Goal: Transaction & Acquisition: Purchase product/service

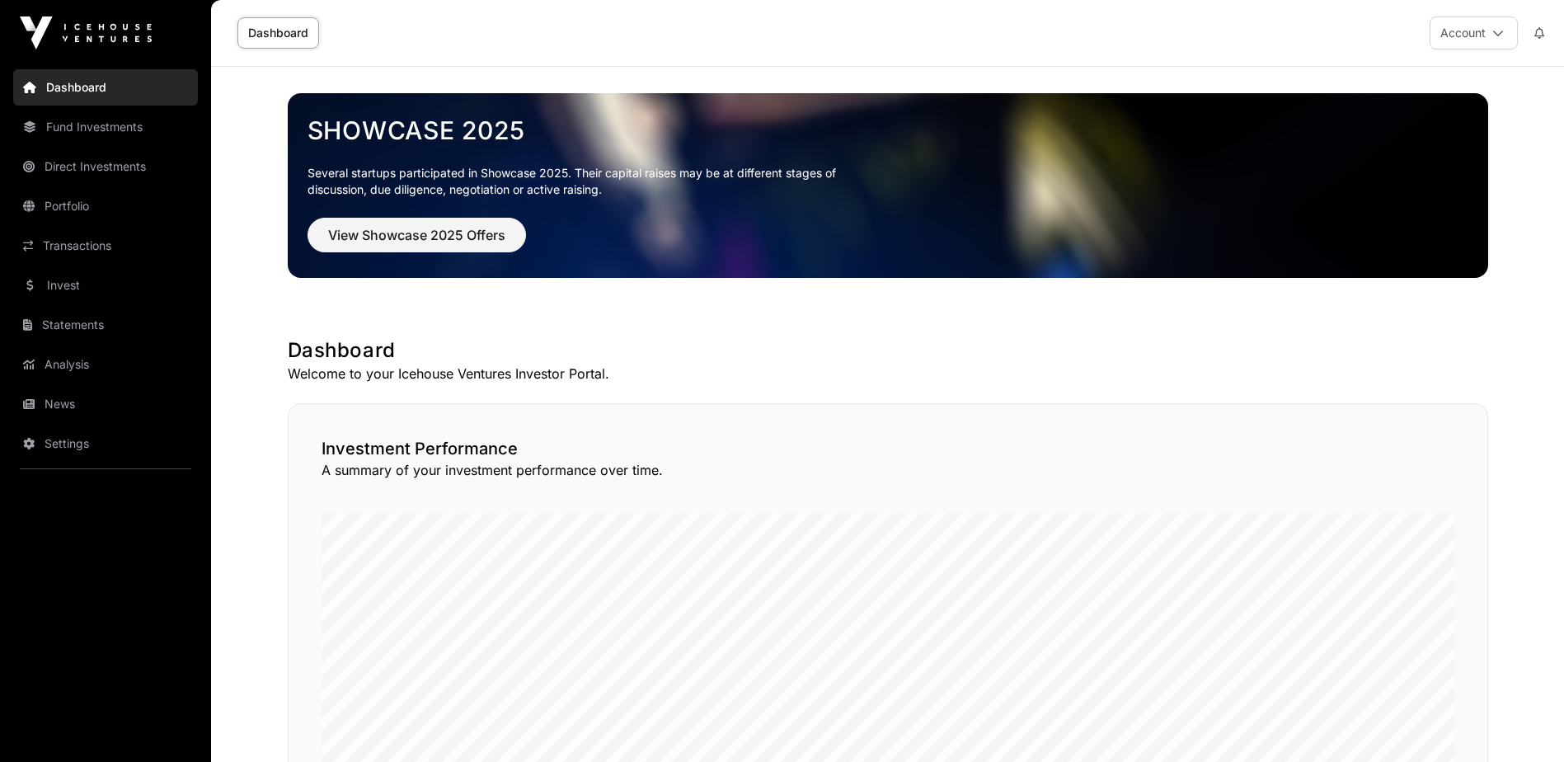
click at [274, 30] on link "Dashboard" at bounding box center [278, 32] width 82 height 31
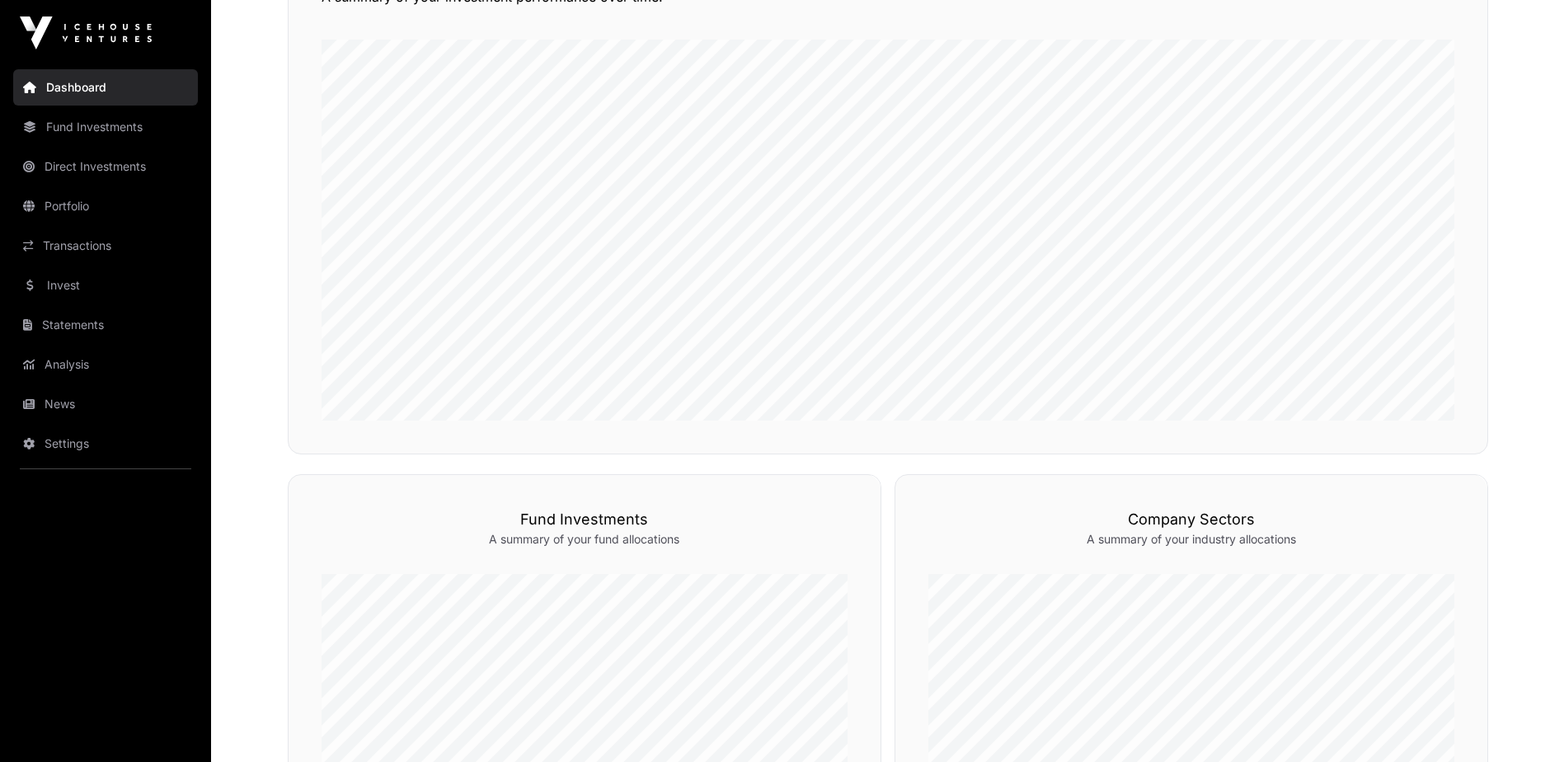
scroll to position [458, 0]
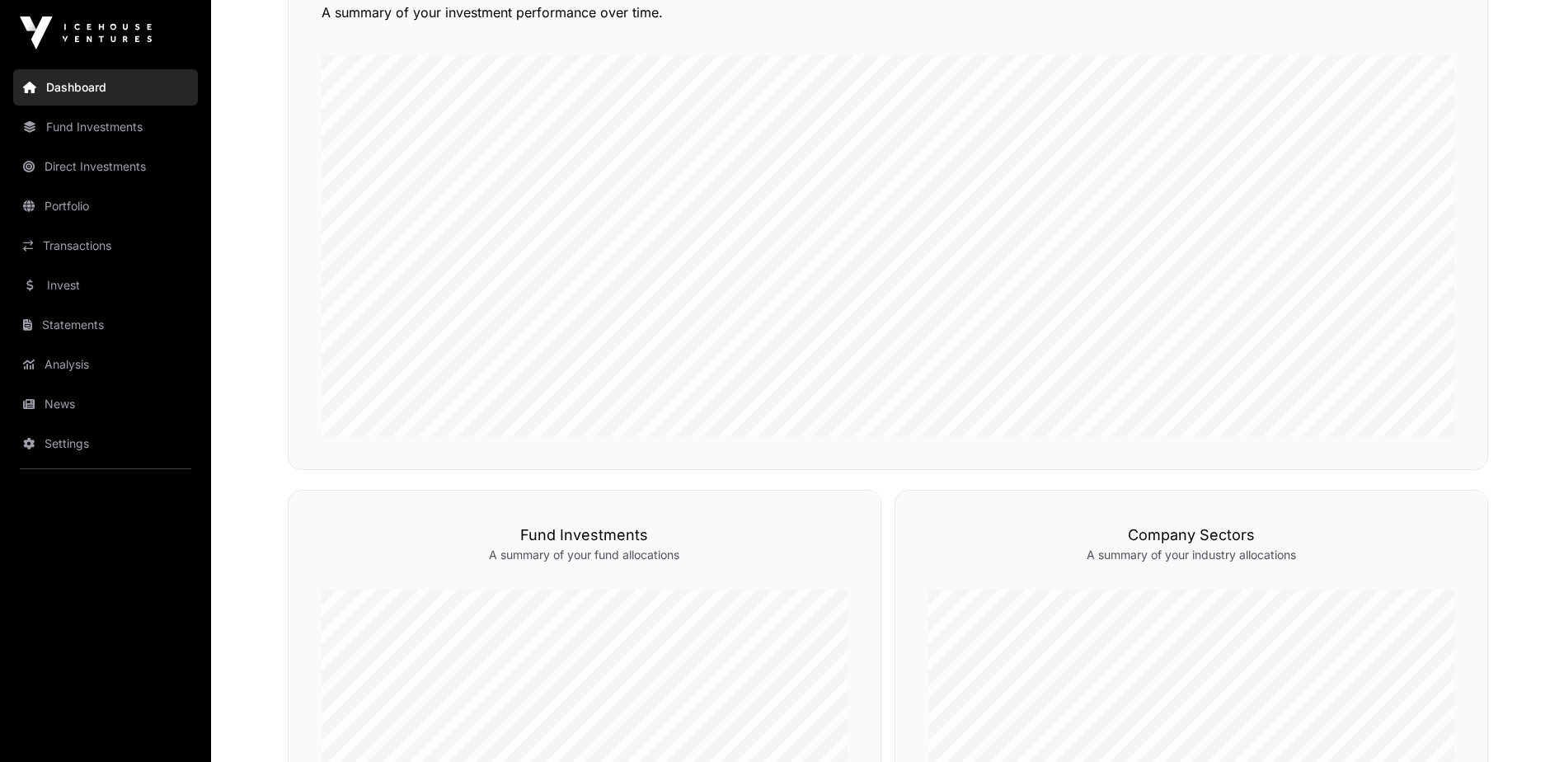
click at [133, 124] on link "Fund Investments" at bounding box center [105, 127] width 185 height 36
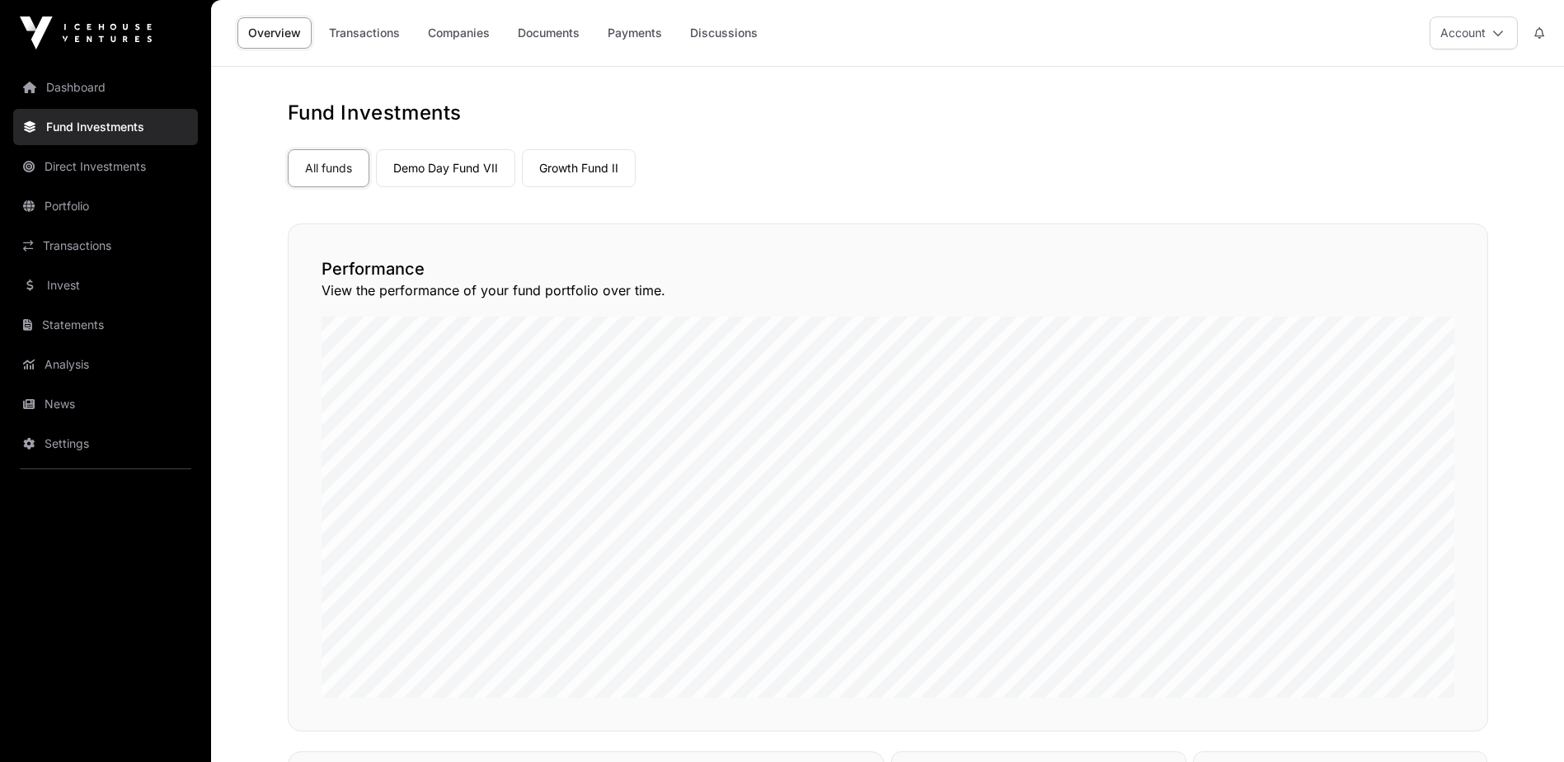
click at [82, 192] on link "Portfolio" at bounding box center [105, 206] width 185 height 36
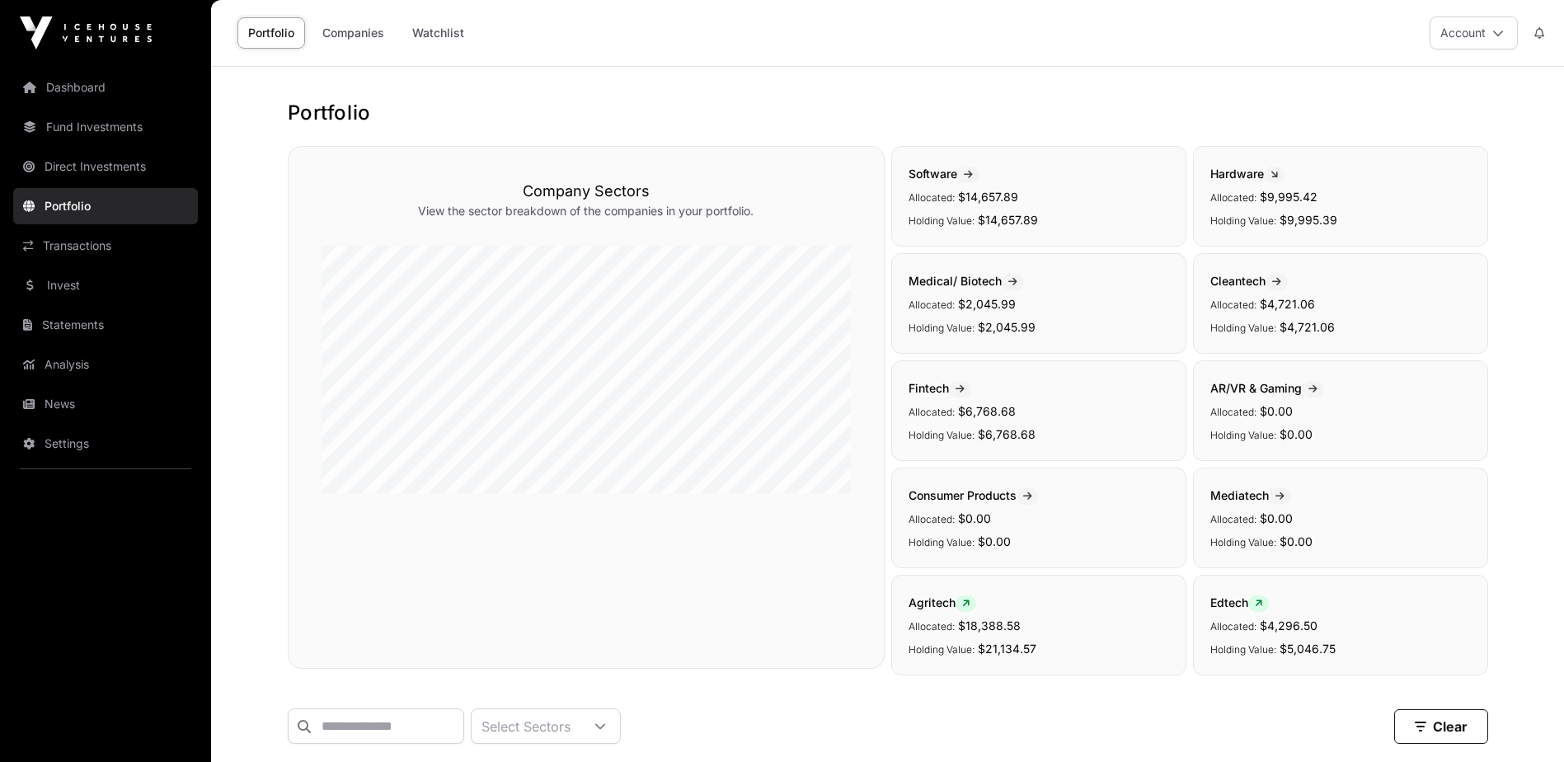
click at [351, 33] on link "Companies" at bounding box center [353, 32] width 83 height 31
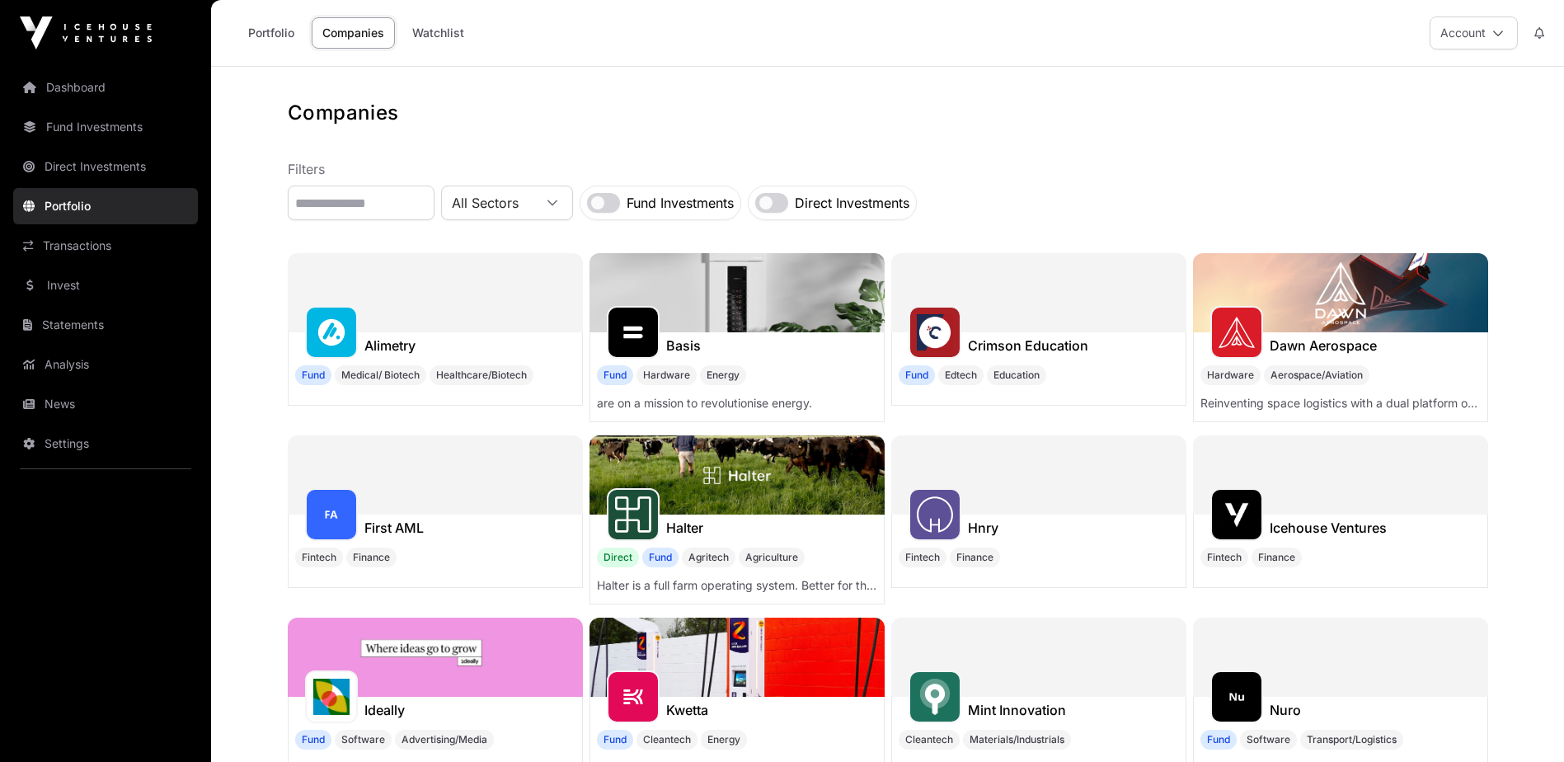
click at [84, 130] on link "Fund Investments" at bounding box center [105, 127] width 185 height 36
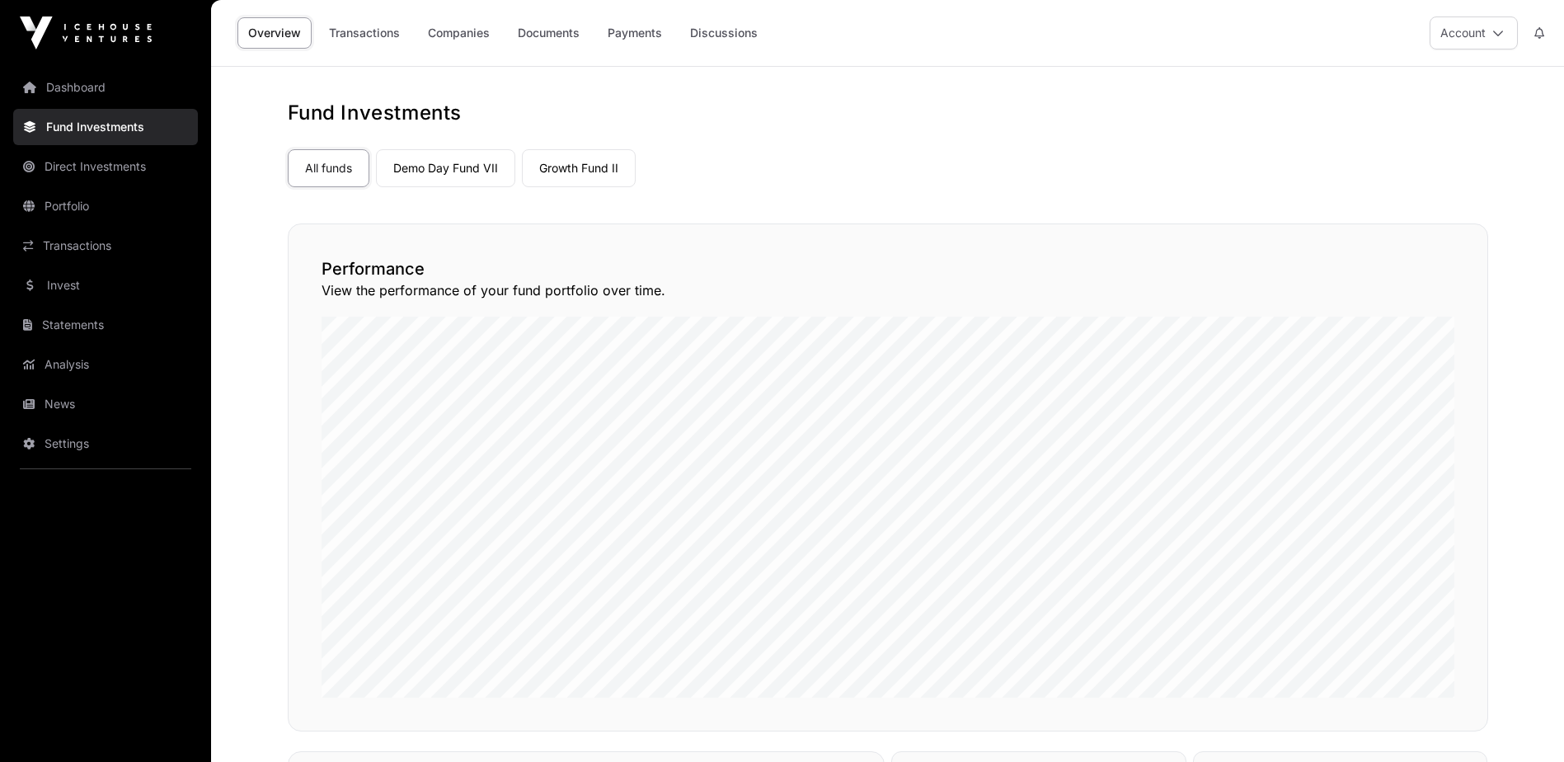
click at [82, 277] on link "Invest" at bounding box center [105, 285] width 185 height 36
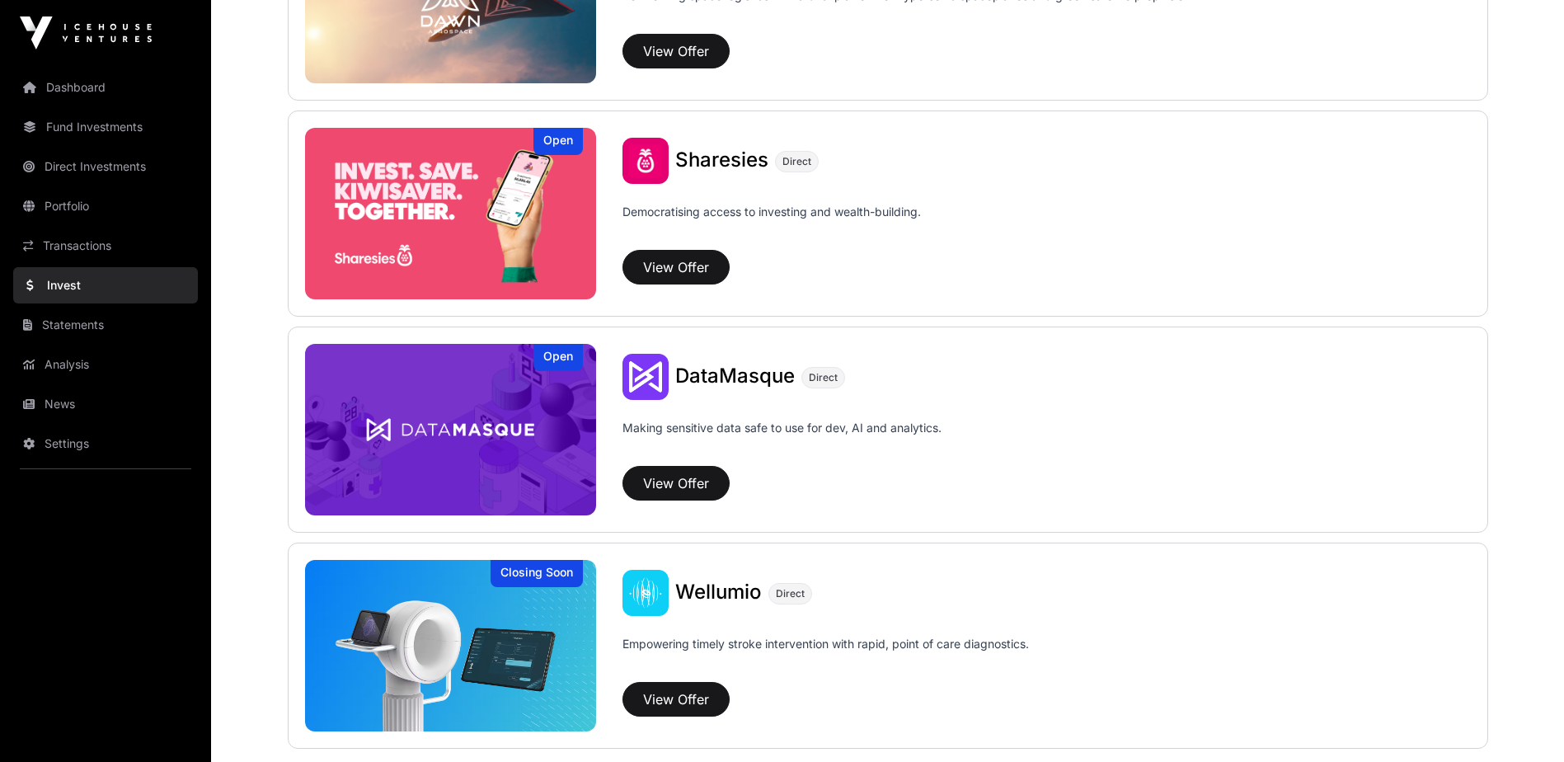
scroll to position [2006, 0]
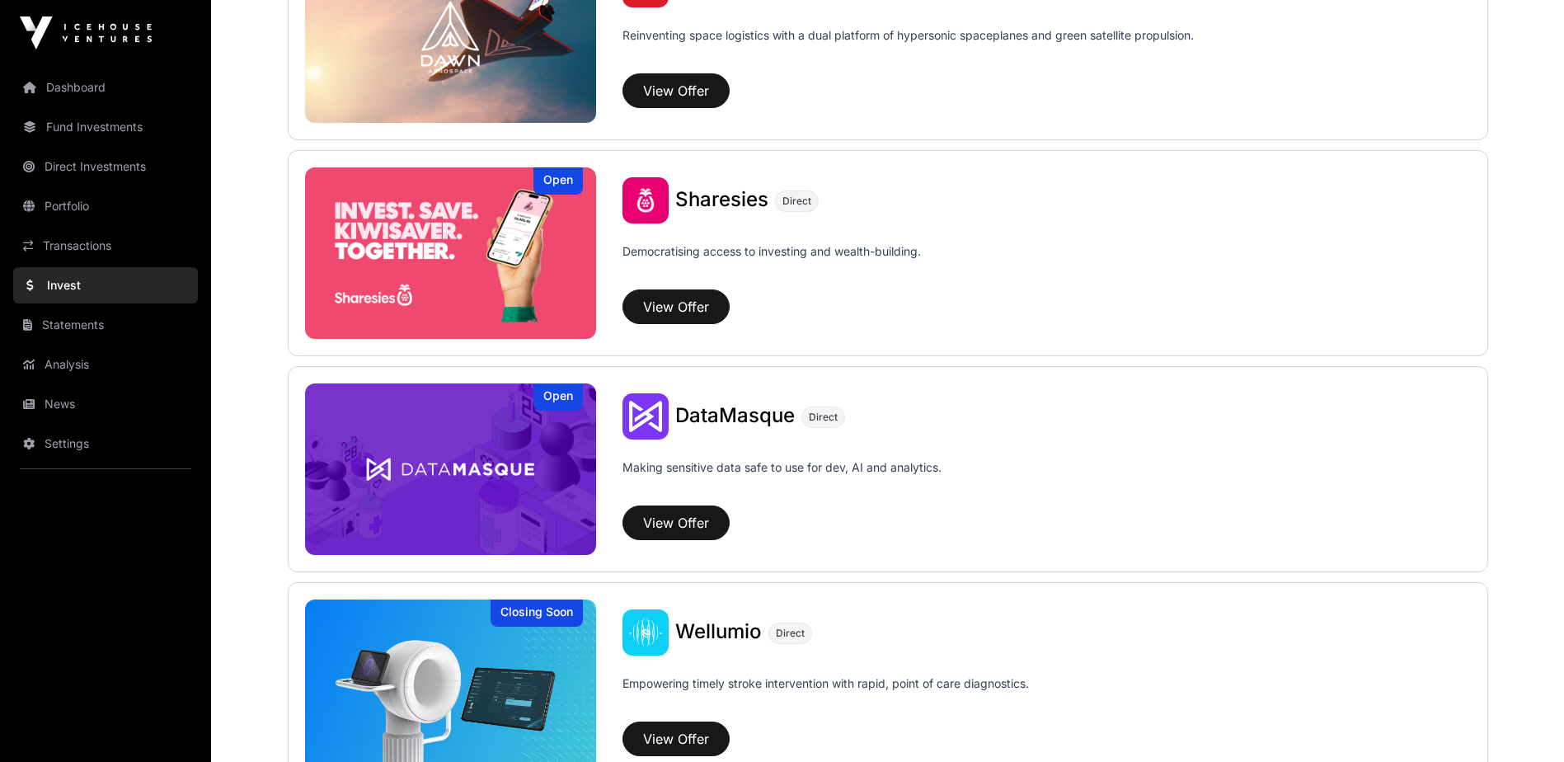
click at [510, 283] on img at bounding box center [451, 252] width 292 height 171
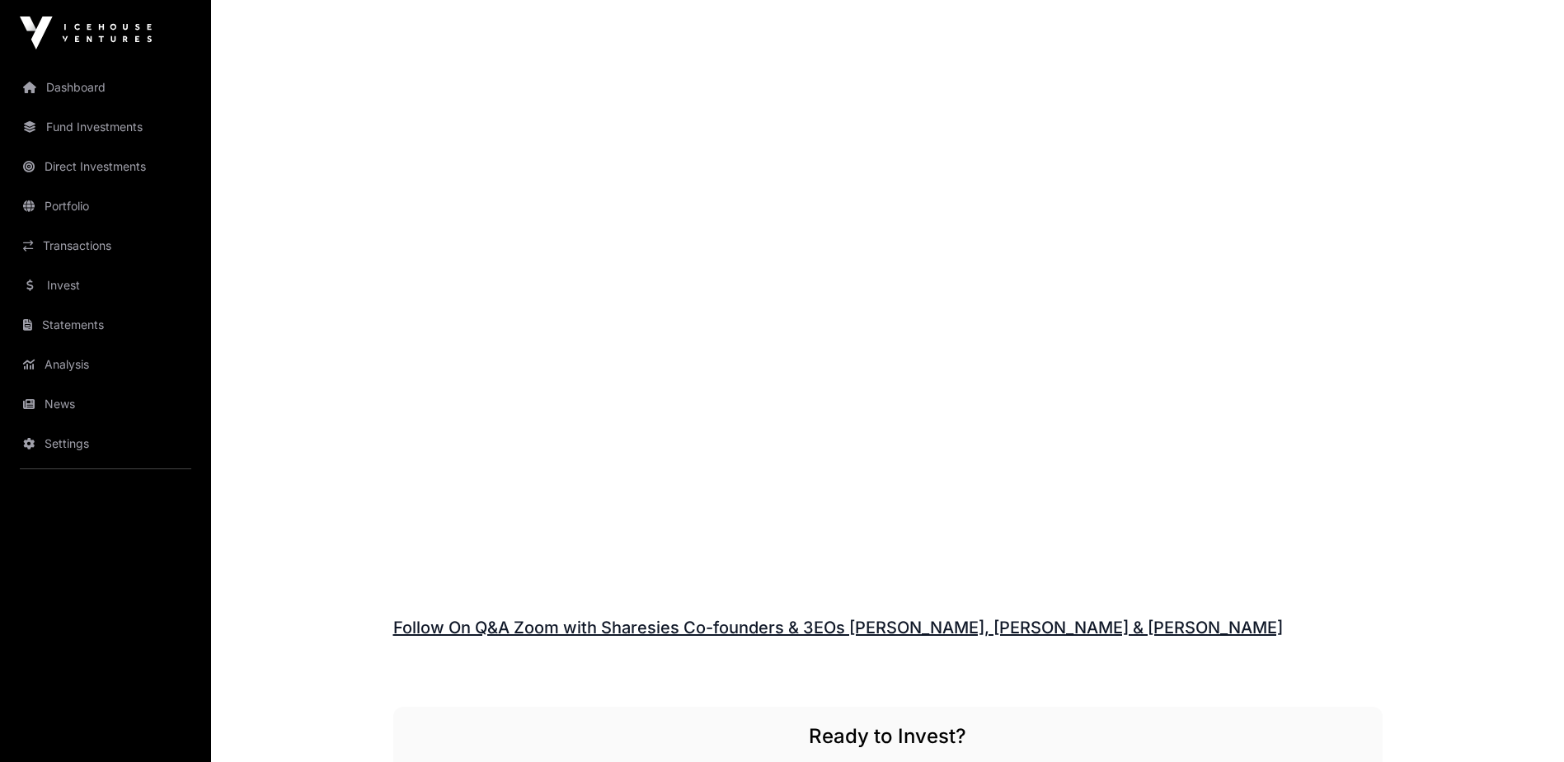
scroll to position [2391, 0]
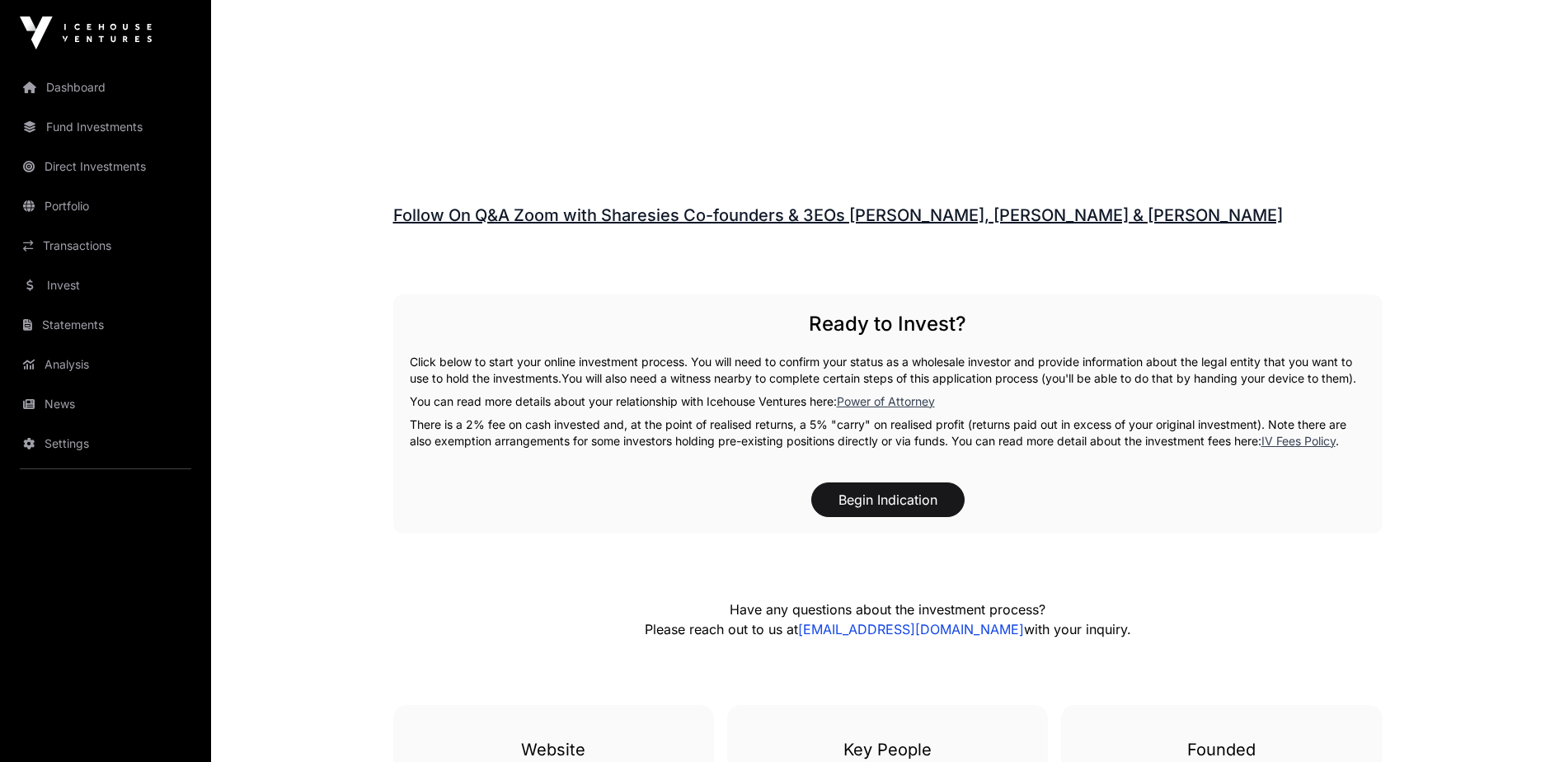
click at [575, 401] on p "You can read more details about your relationship with Icehouse Ventures here: …" at bounding box center [888, 401] width 956 height 16
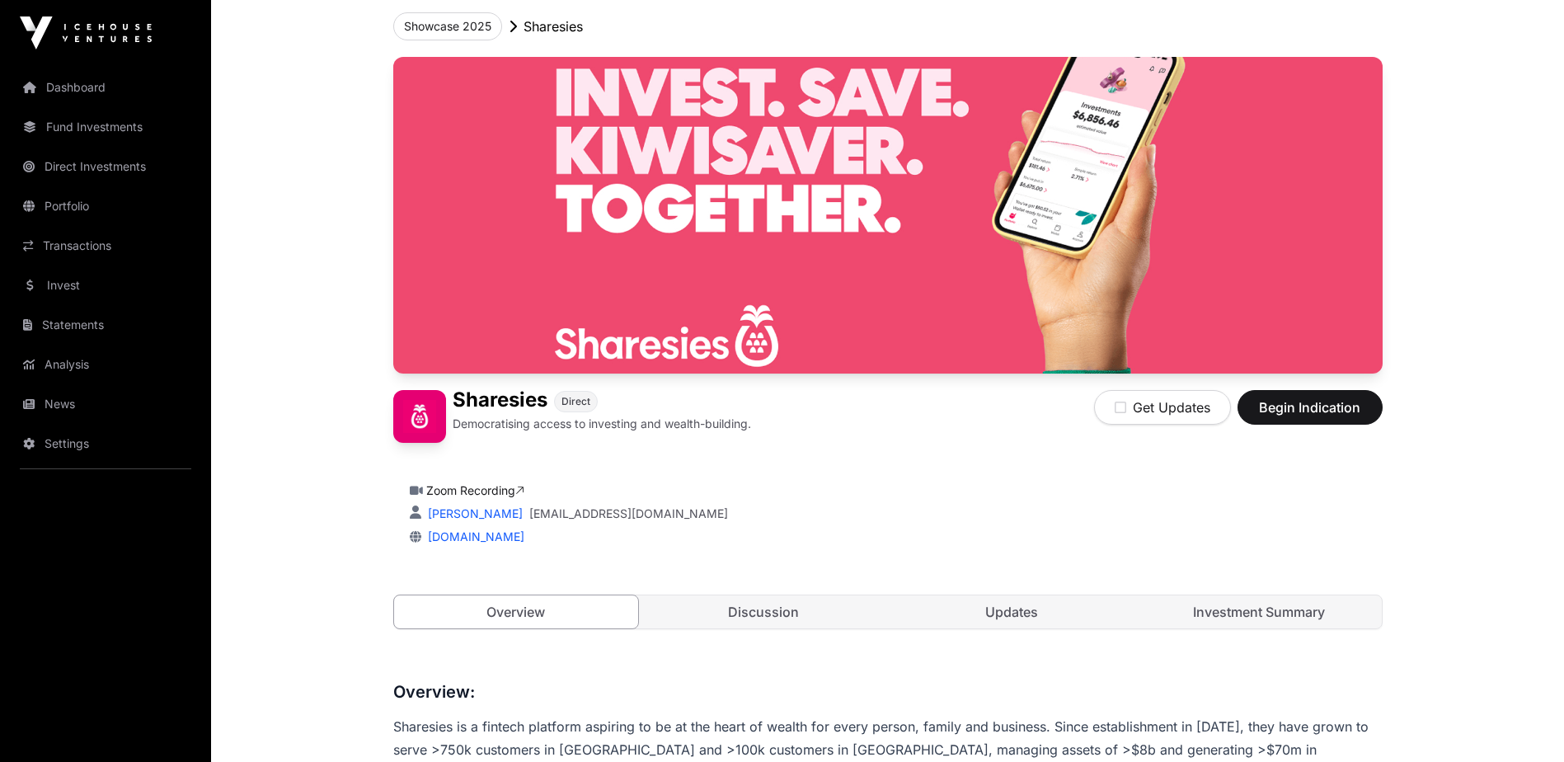
scroll to position [247, 0]
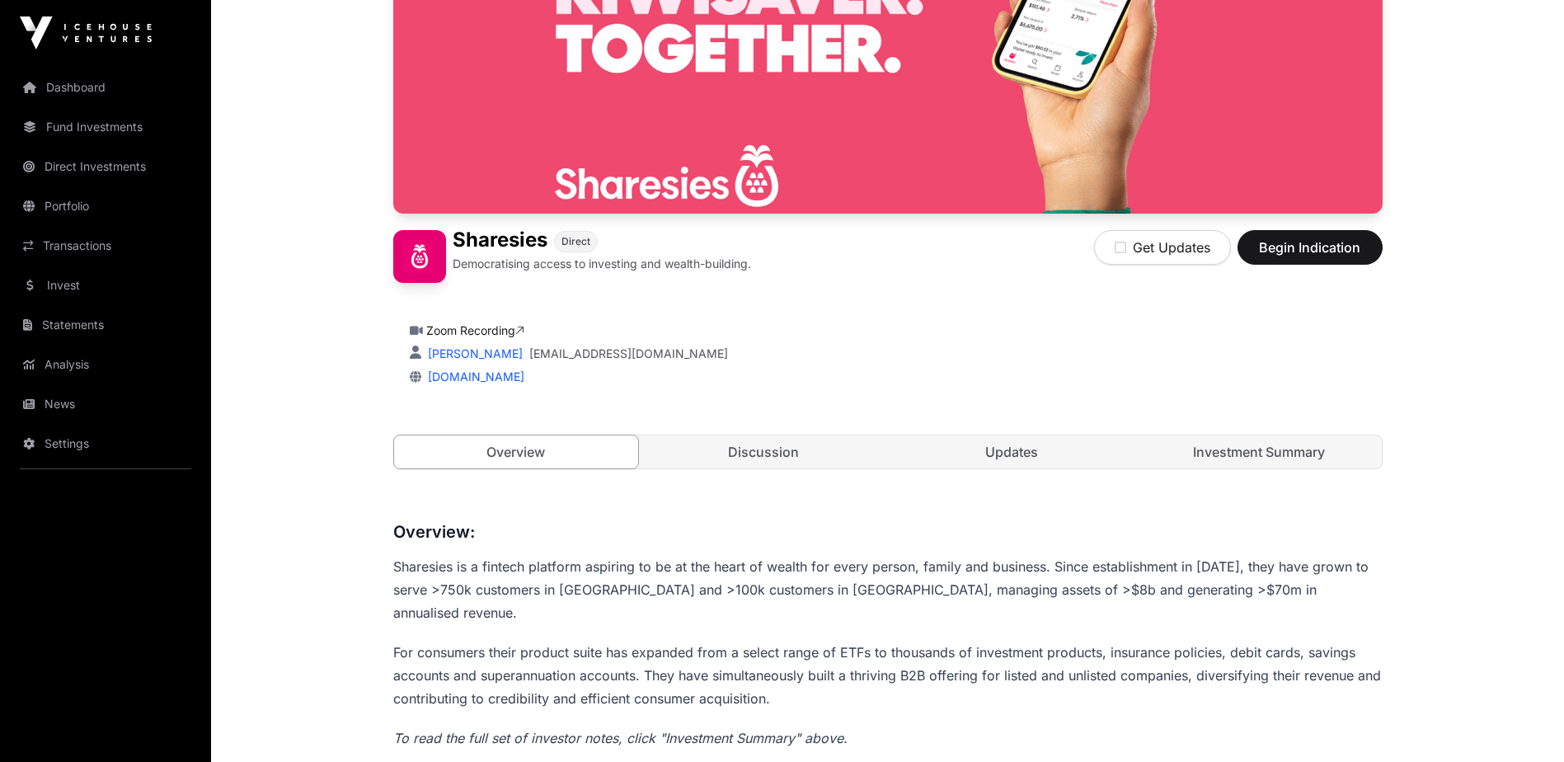
click at [769, 455] on link "Discussion" at bounding box center [763, 451] width 245 height 33
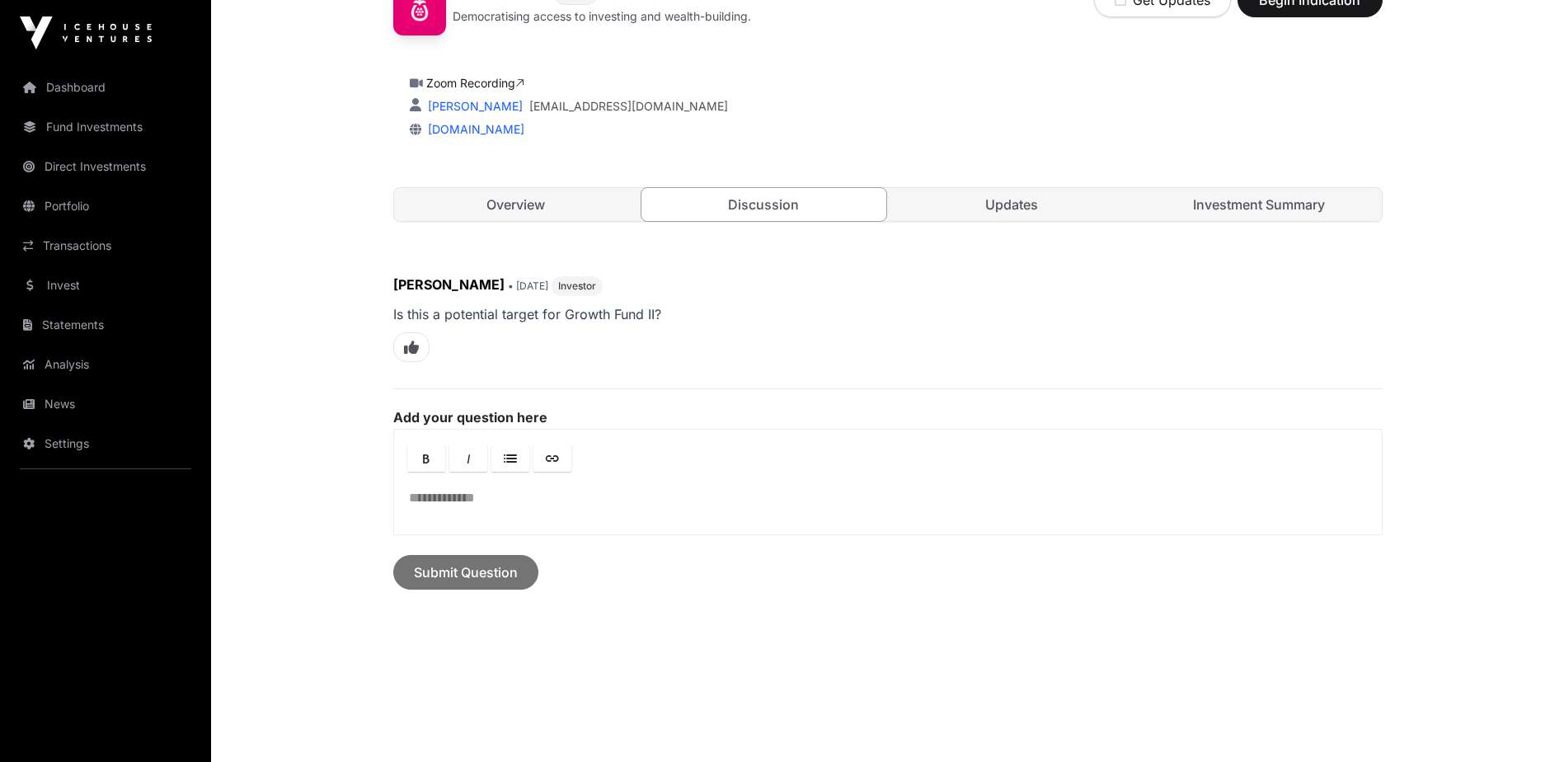
scroll to position [330, 0]
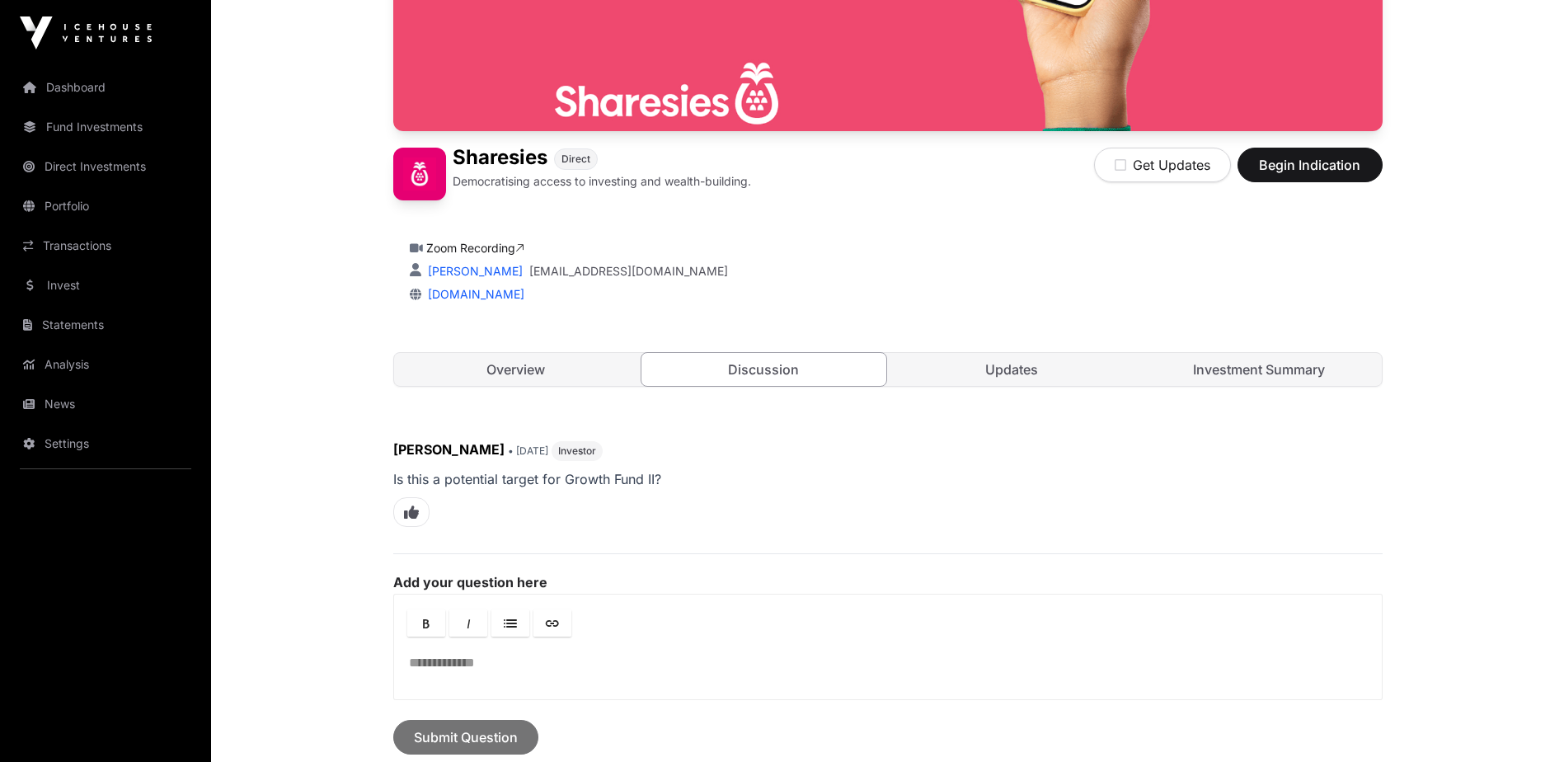
click at [1026, 377] on link "Updates" at bounding box center [1011, 369] width 245 height 33
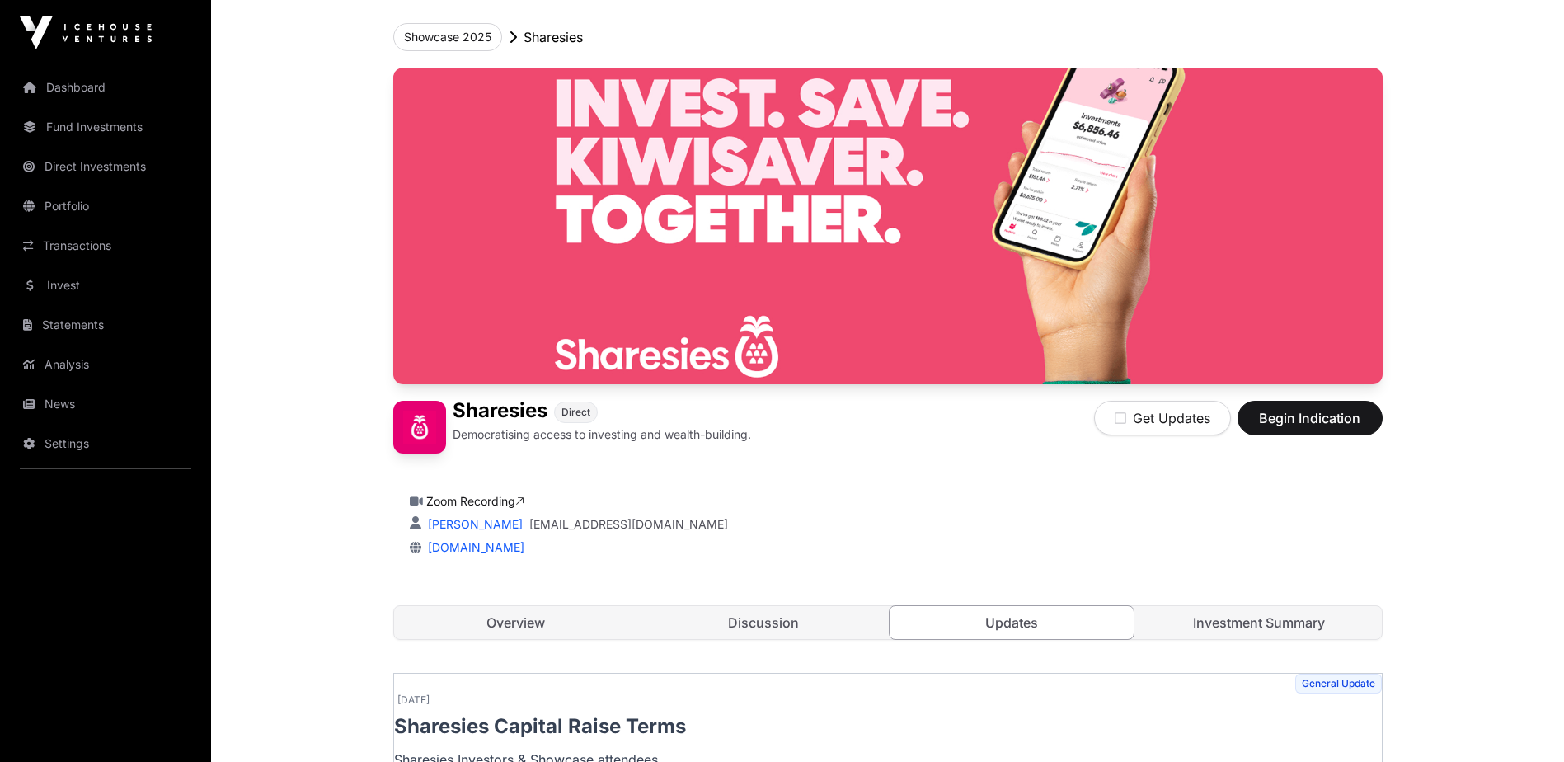
scroll to position [47, 0]
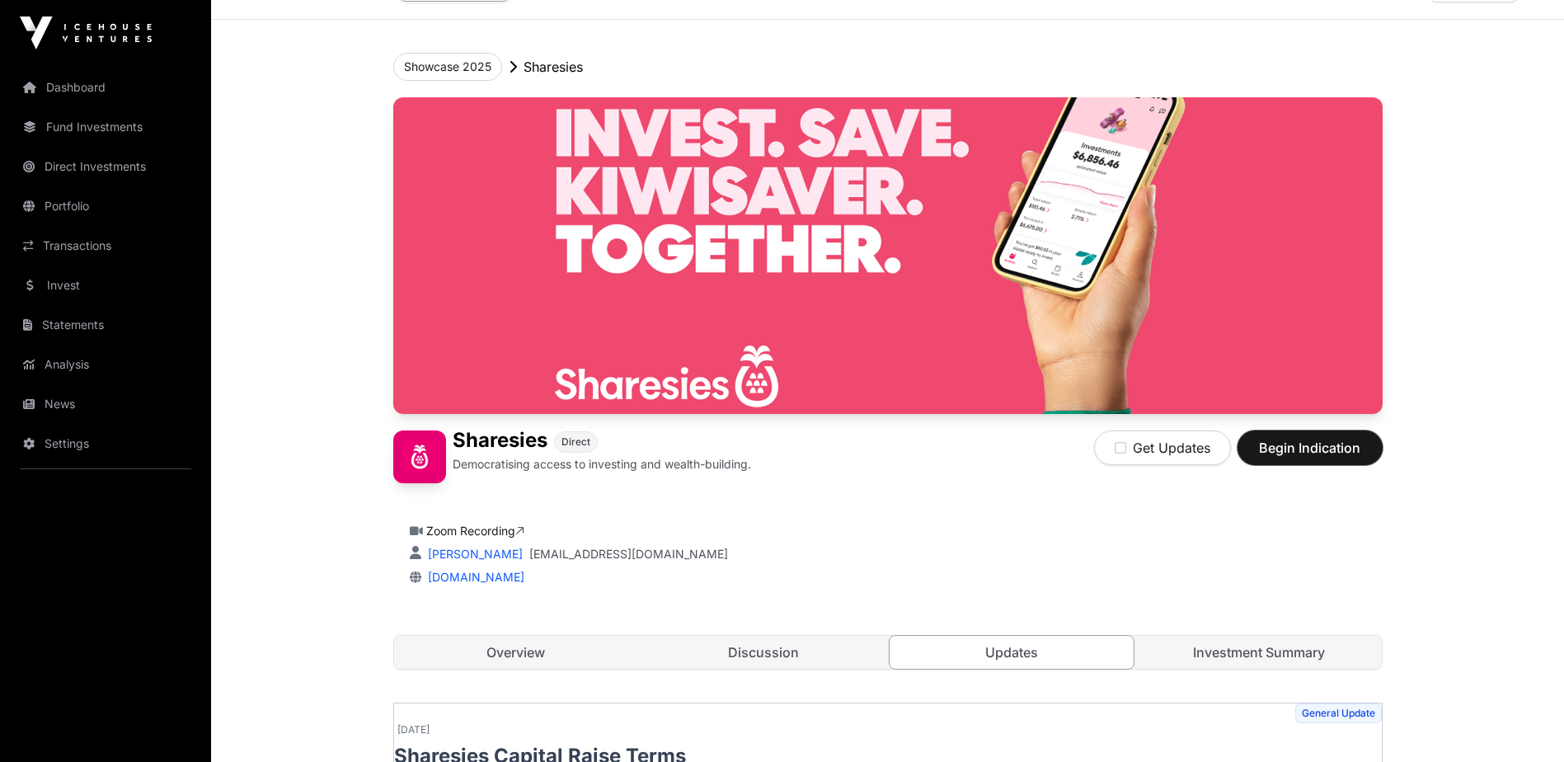
click at [1284, 443] on span "Begin Indication" at bounding box center [1310, 448] width 104 height 20
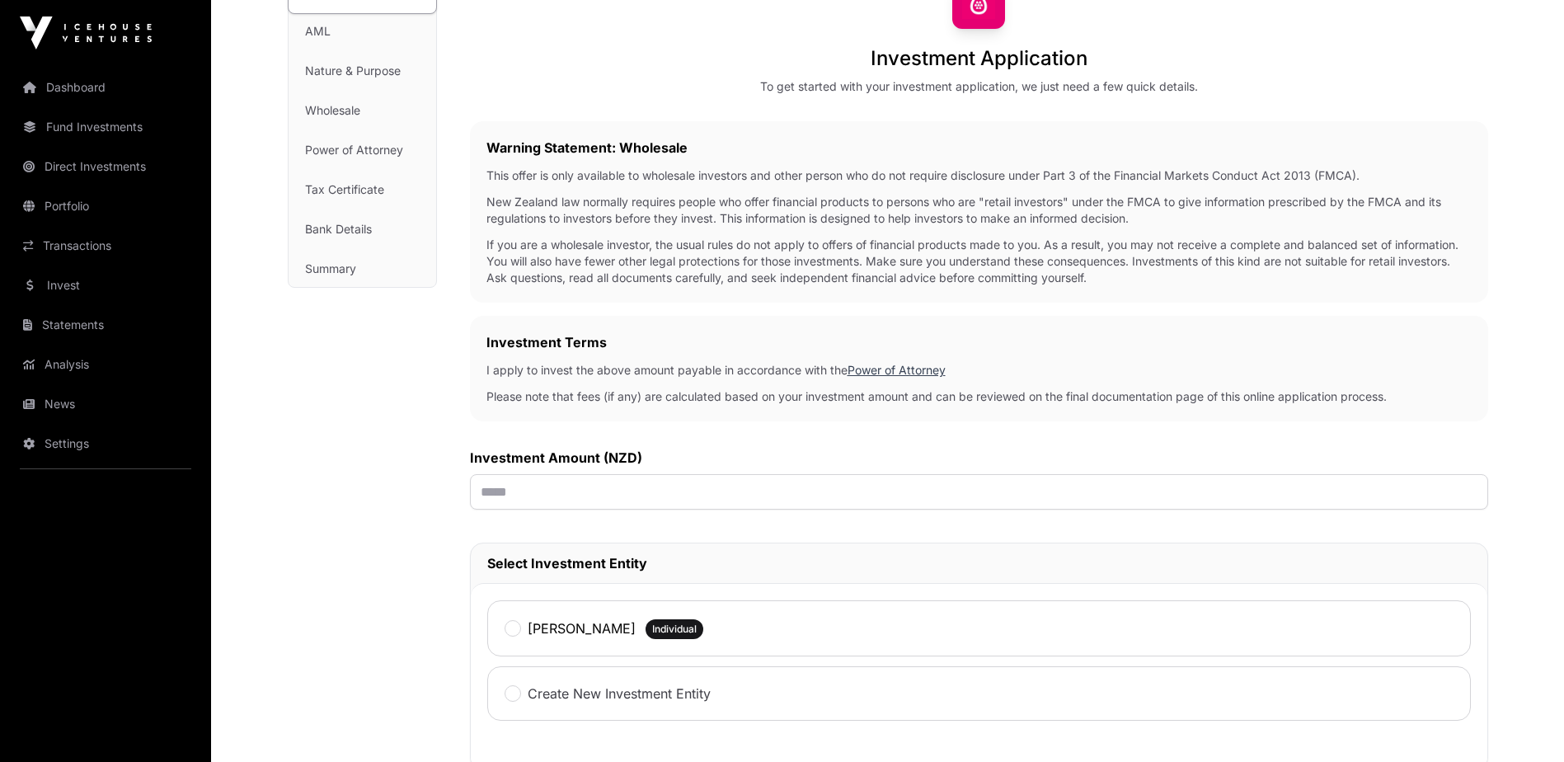
scroll to position [165, 0]
click at [537, 500] on input "text" at bounding box center [979, 489] width 1018 height 35
type input "*******"
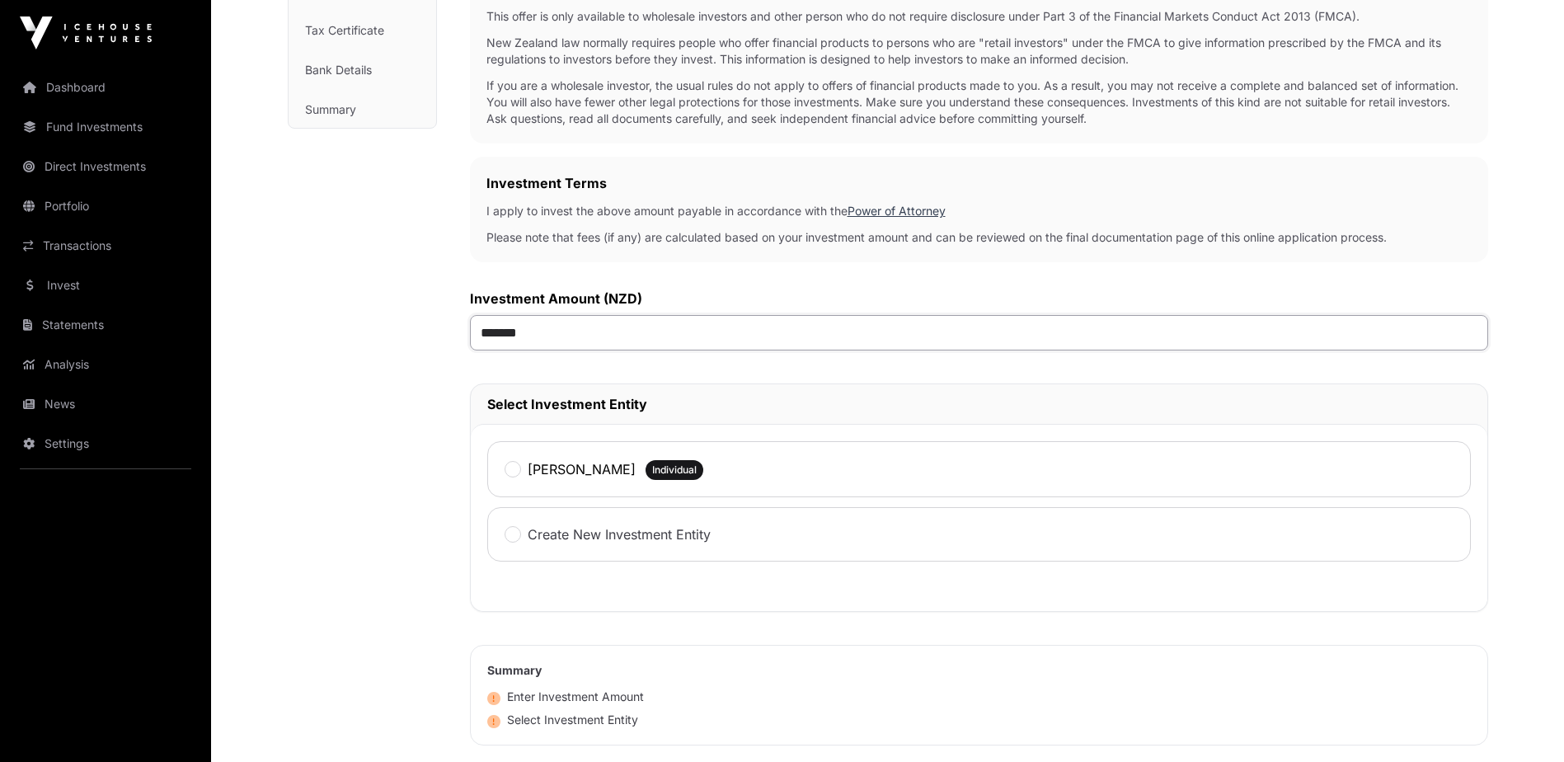
scroll to position [330, 0]
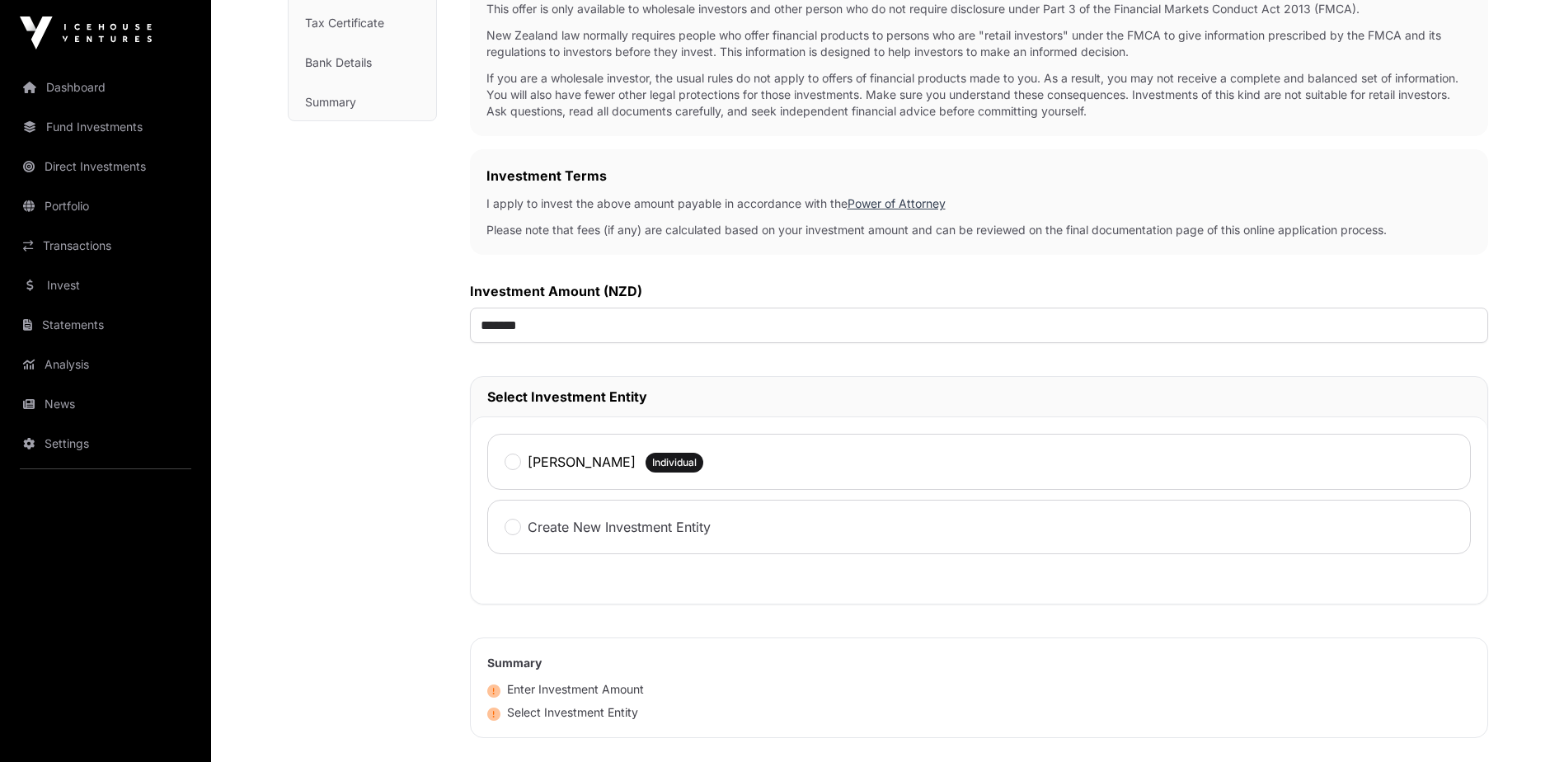
click at [559, 463] on label "[PERSON_NAME]" at bounding box center [582, 462] width 108 height 20
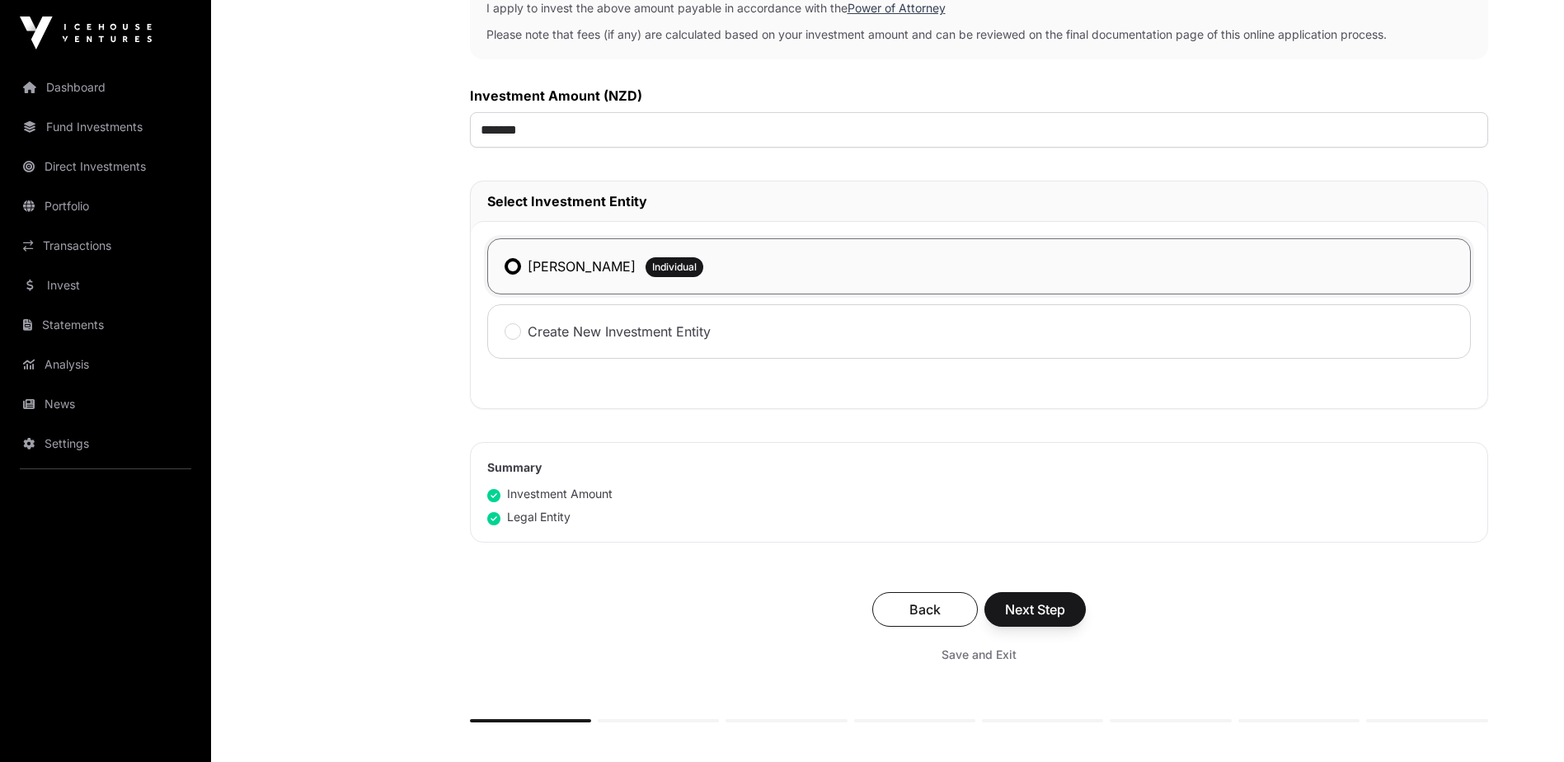
scroll to position [577, 0]
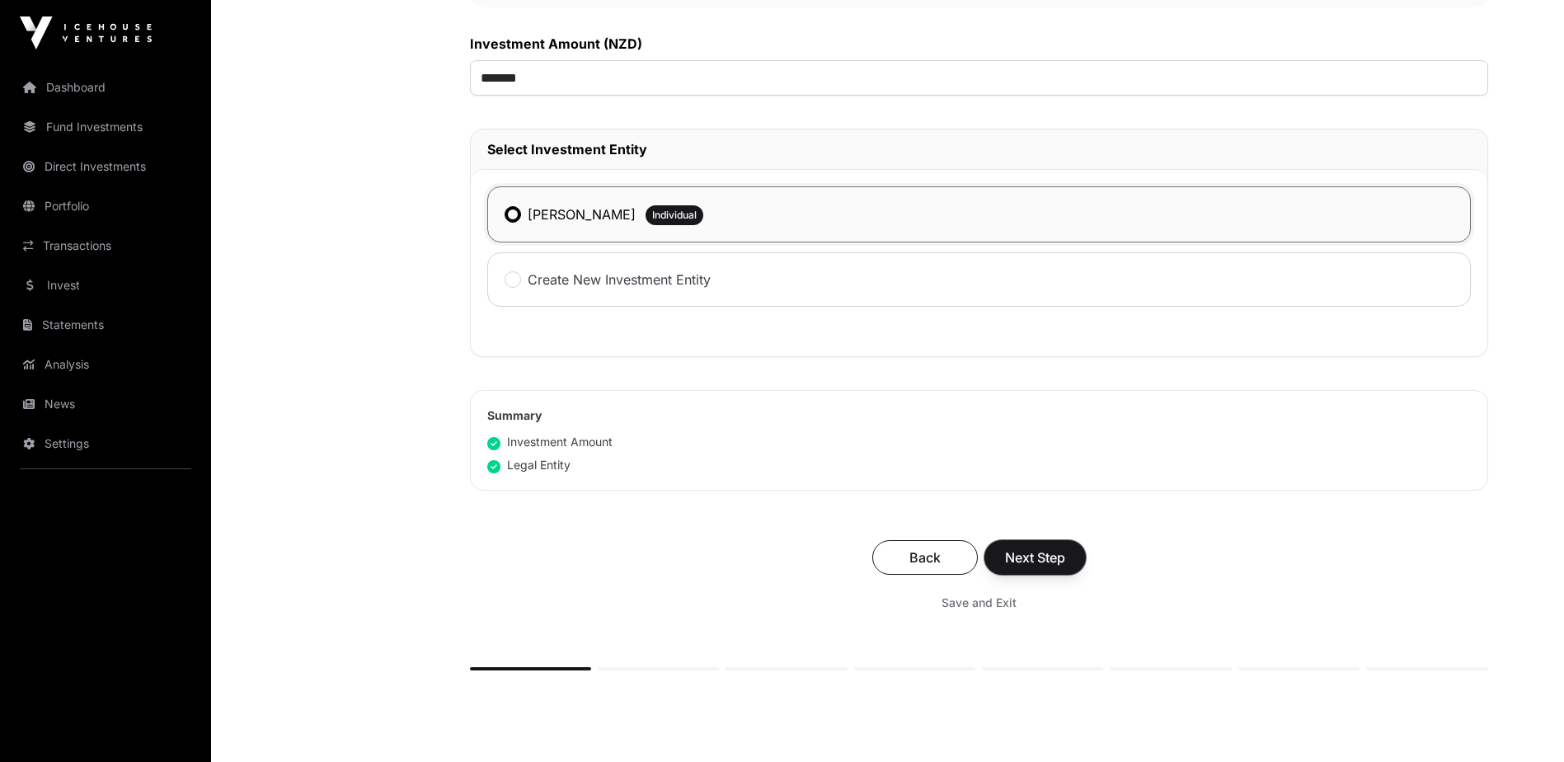
click at [1044, 550] on span "Next Step" at bounding box center [1035, 557] width 60 height 20
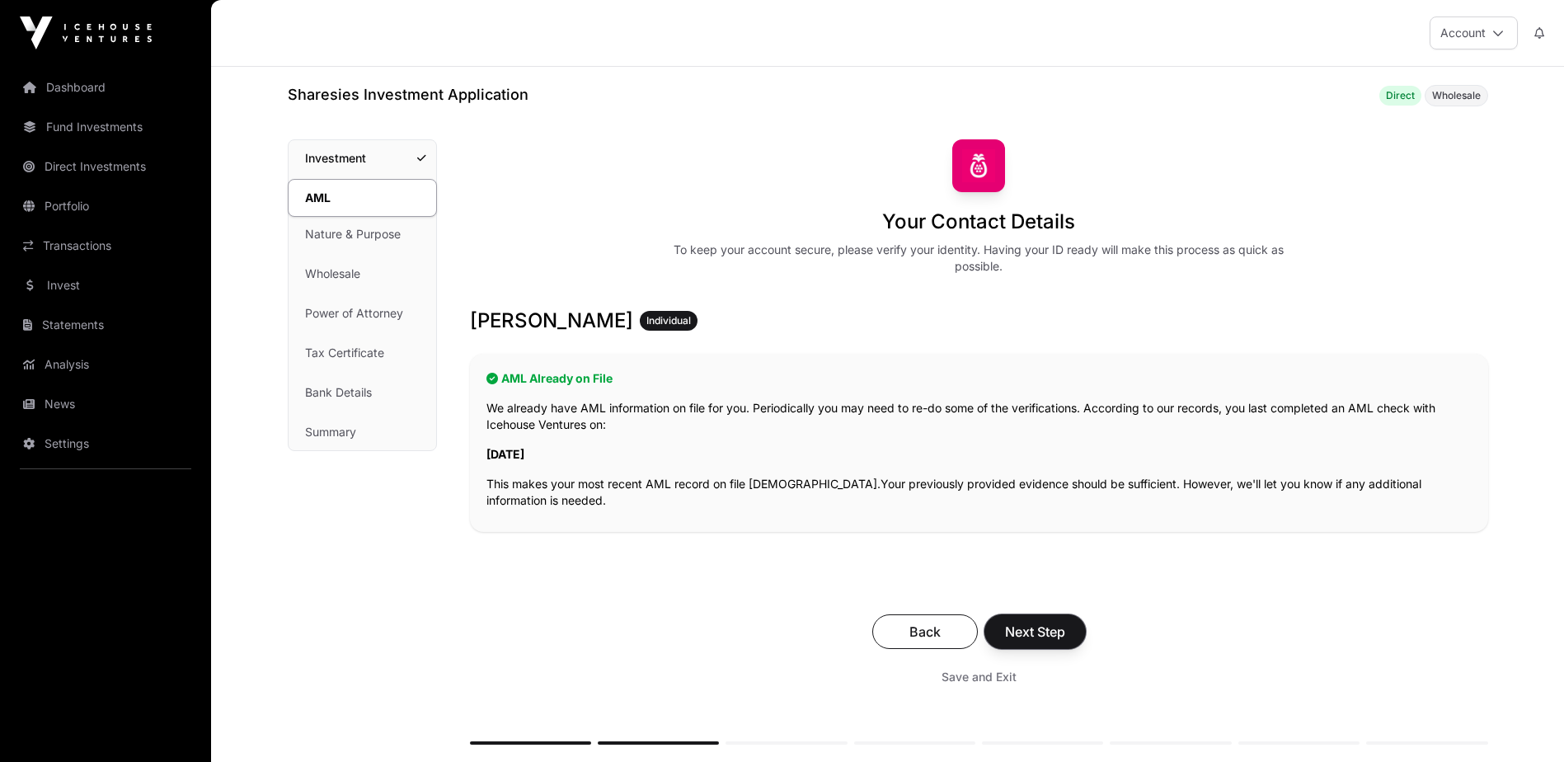
click at [1063, 627] on span "Next Step" at bounding box center [1035, 632] width 60 height 20
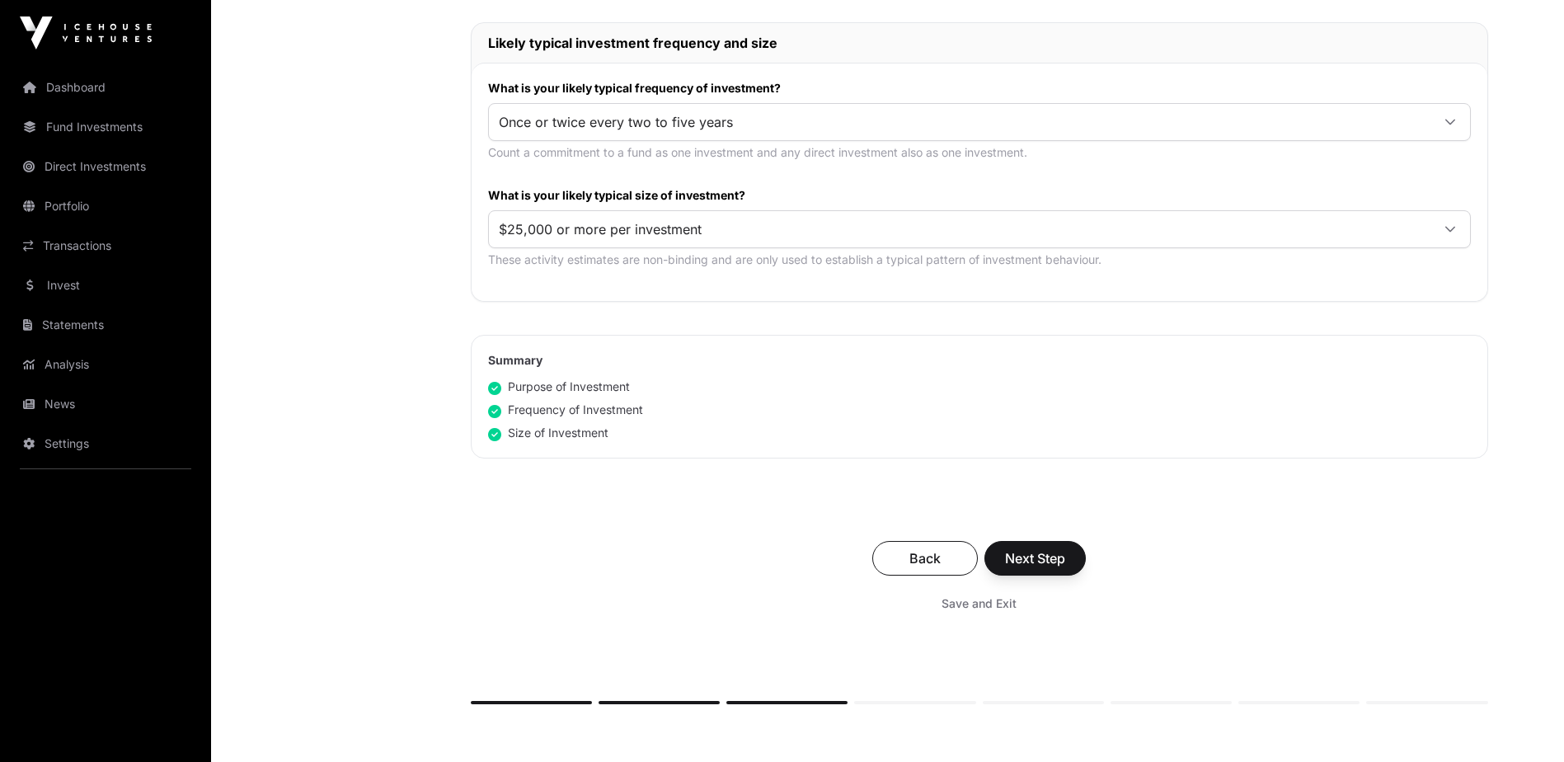
scroll to position [824, 0]
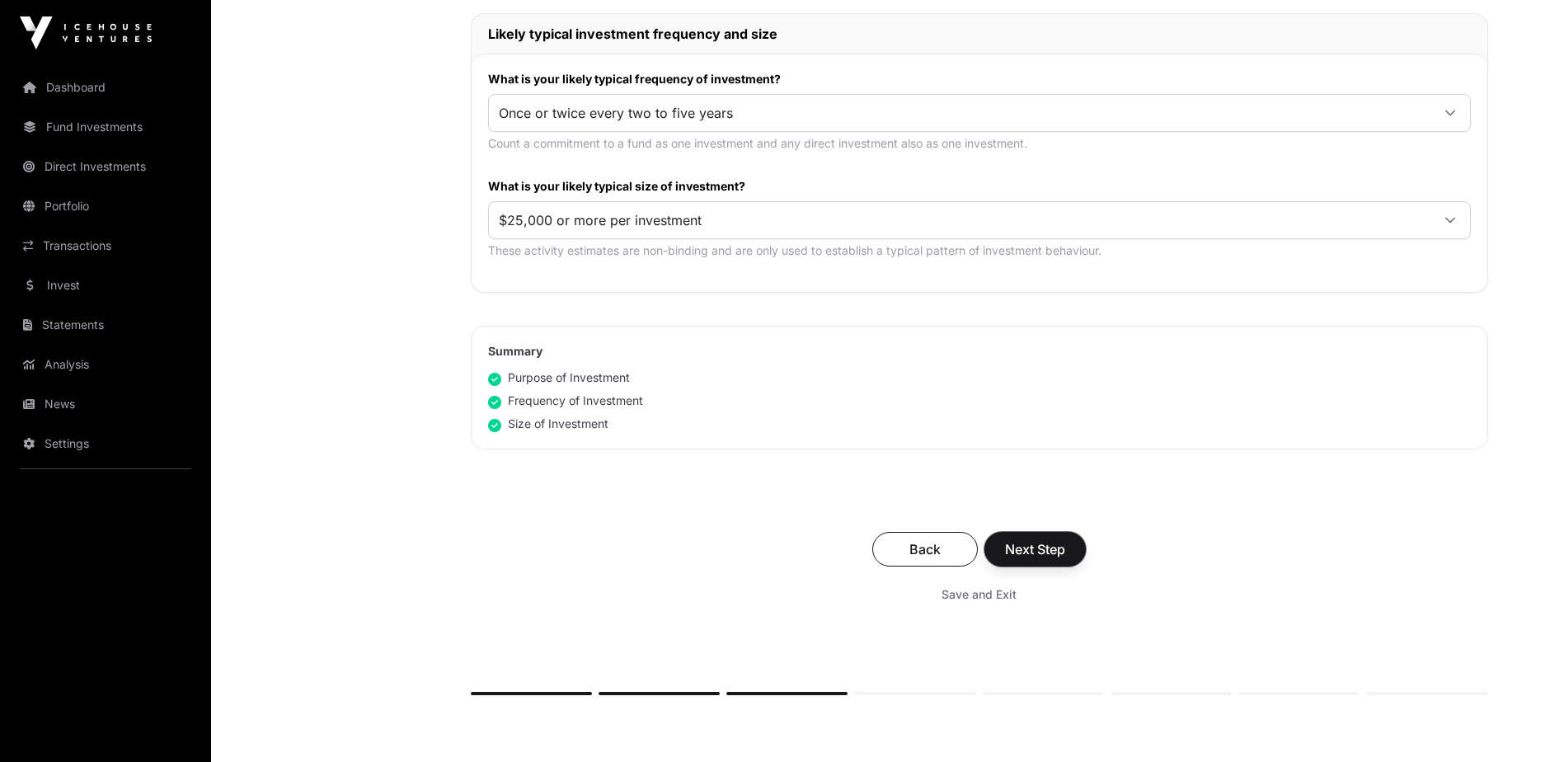
click at [1044, 545] on span "Next Step" at bounding box center [1035, 549] width 60 height 20
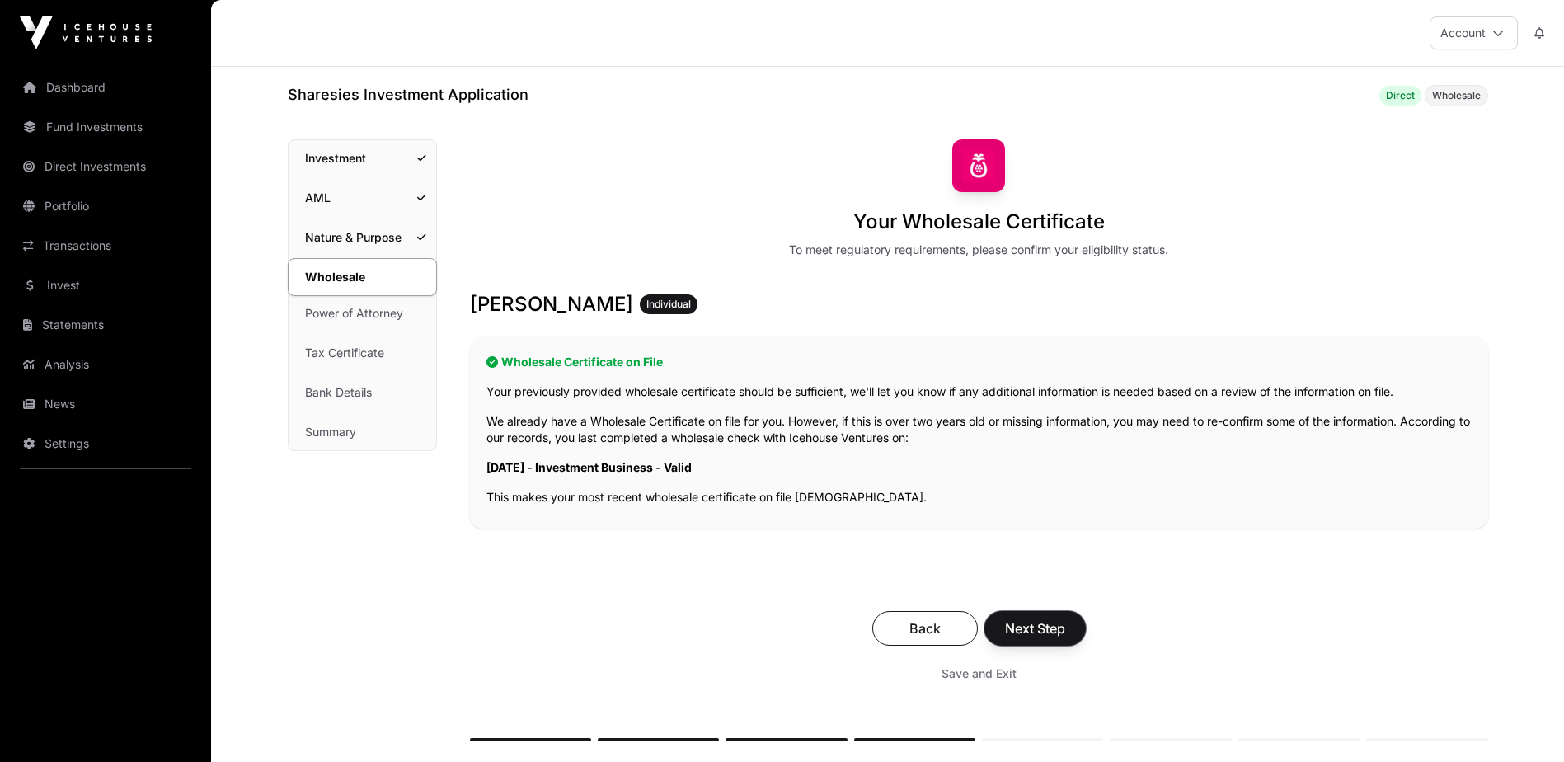
click at [1046, 617] on button "Next Step" at bounding box center [1034, 628] width 101 height 35
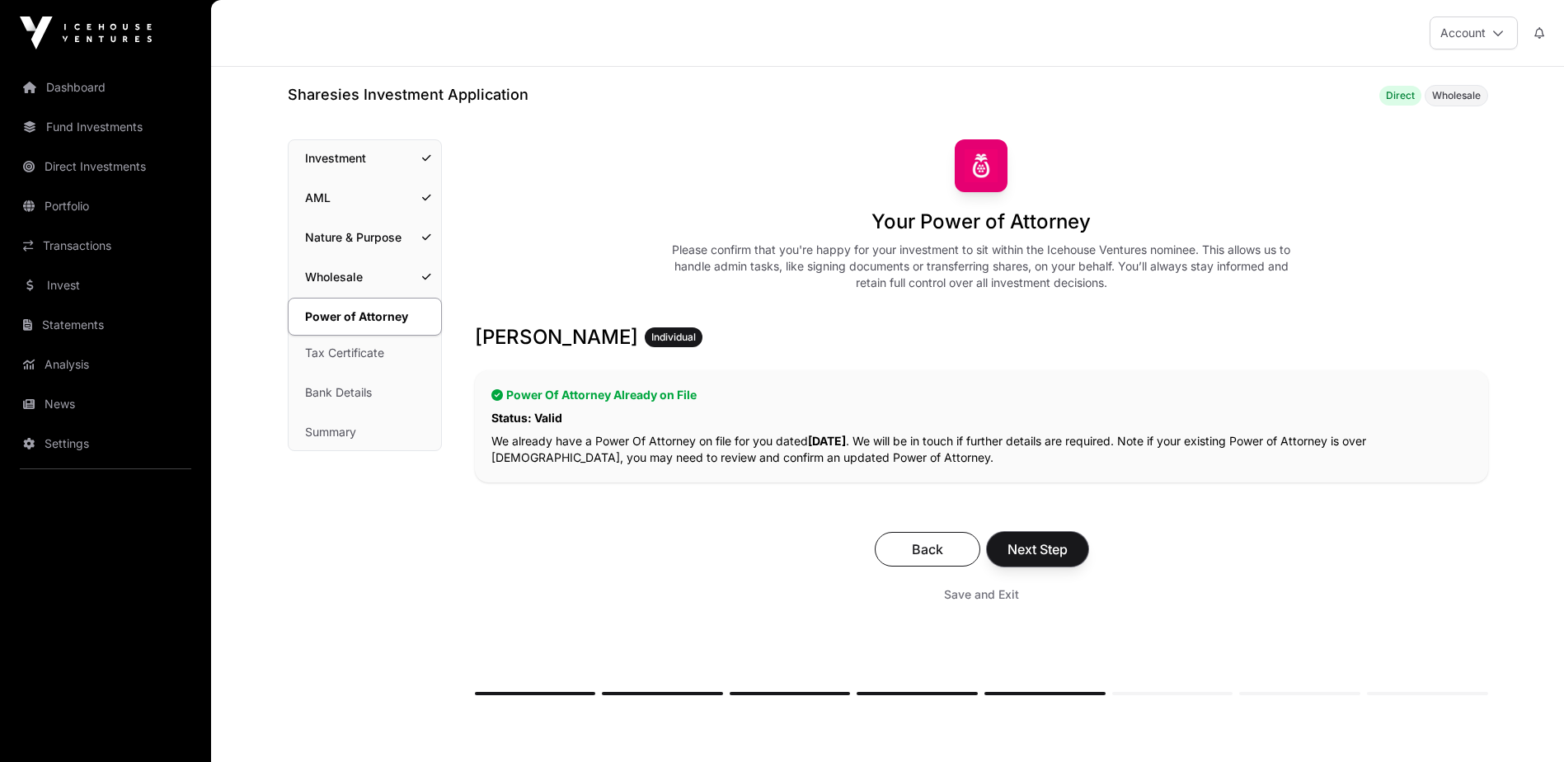
click at [1025, 541] on span "Next Step" at bounding box center [1037, 549] width 60 height 20
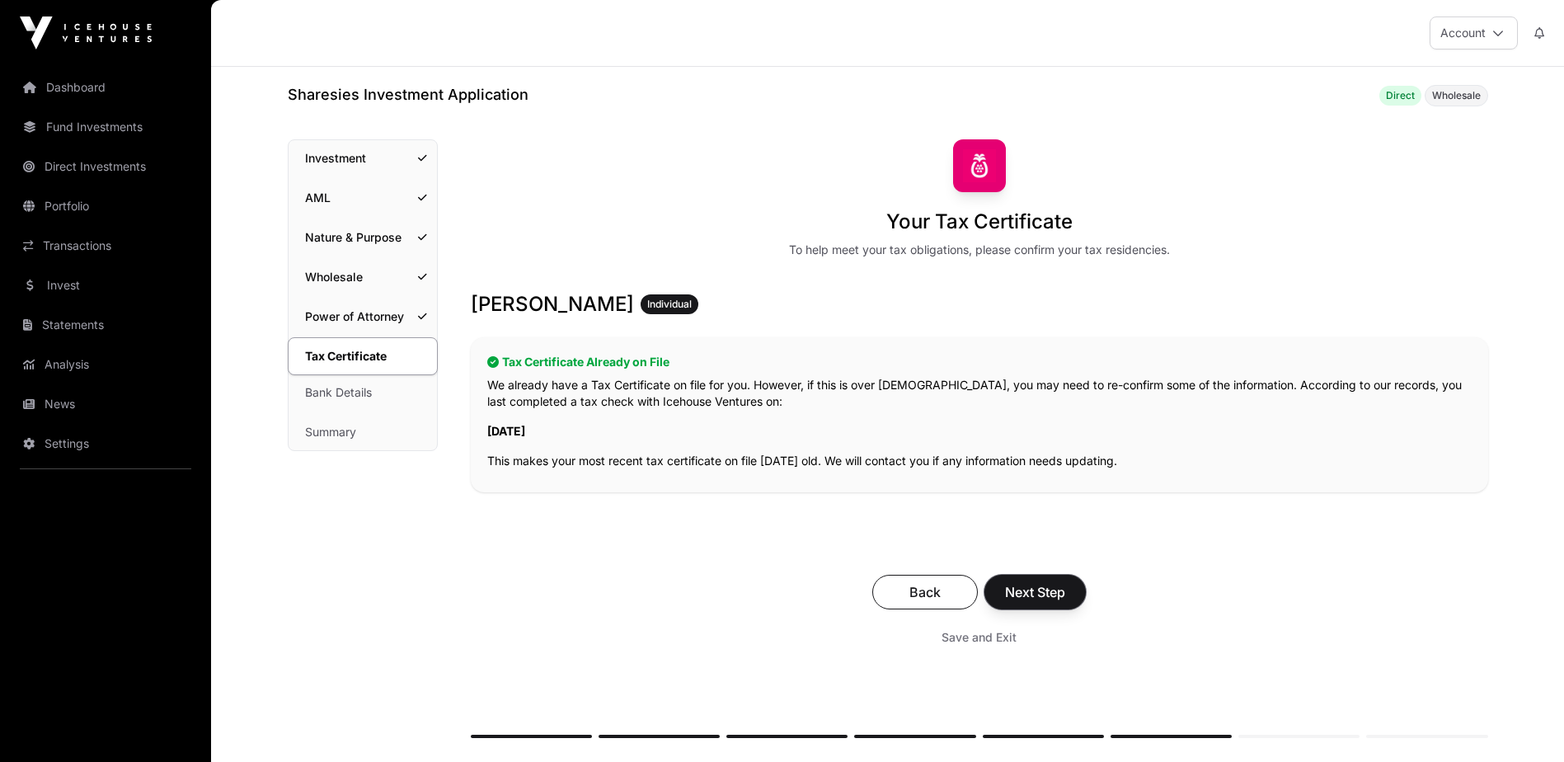
click at [1034, 587] on span "Next Step" at bounding box center [1035, 592] width 60 height 20
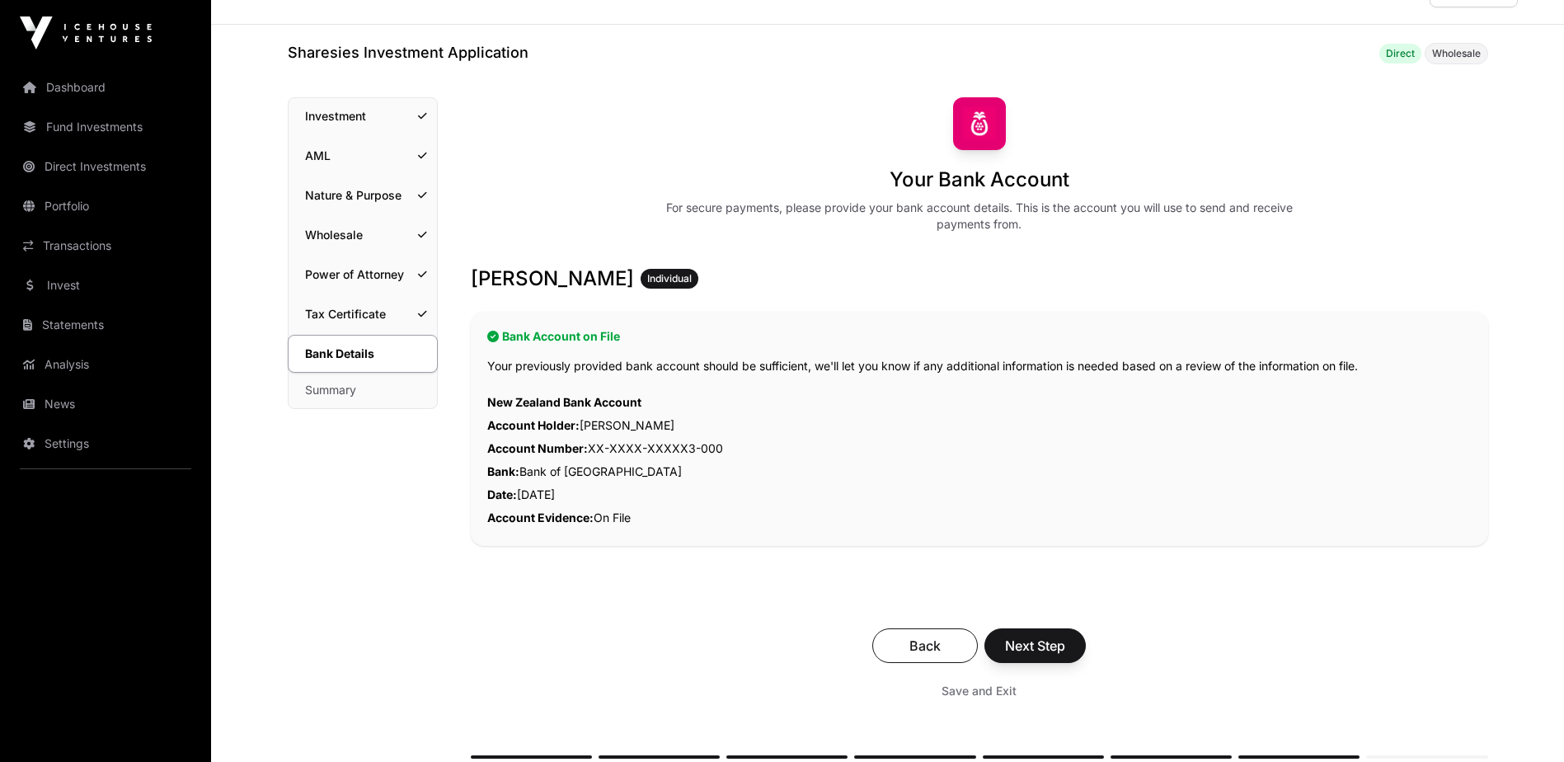
scroll to position [82, 0]
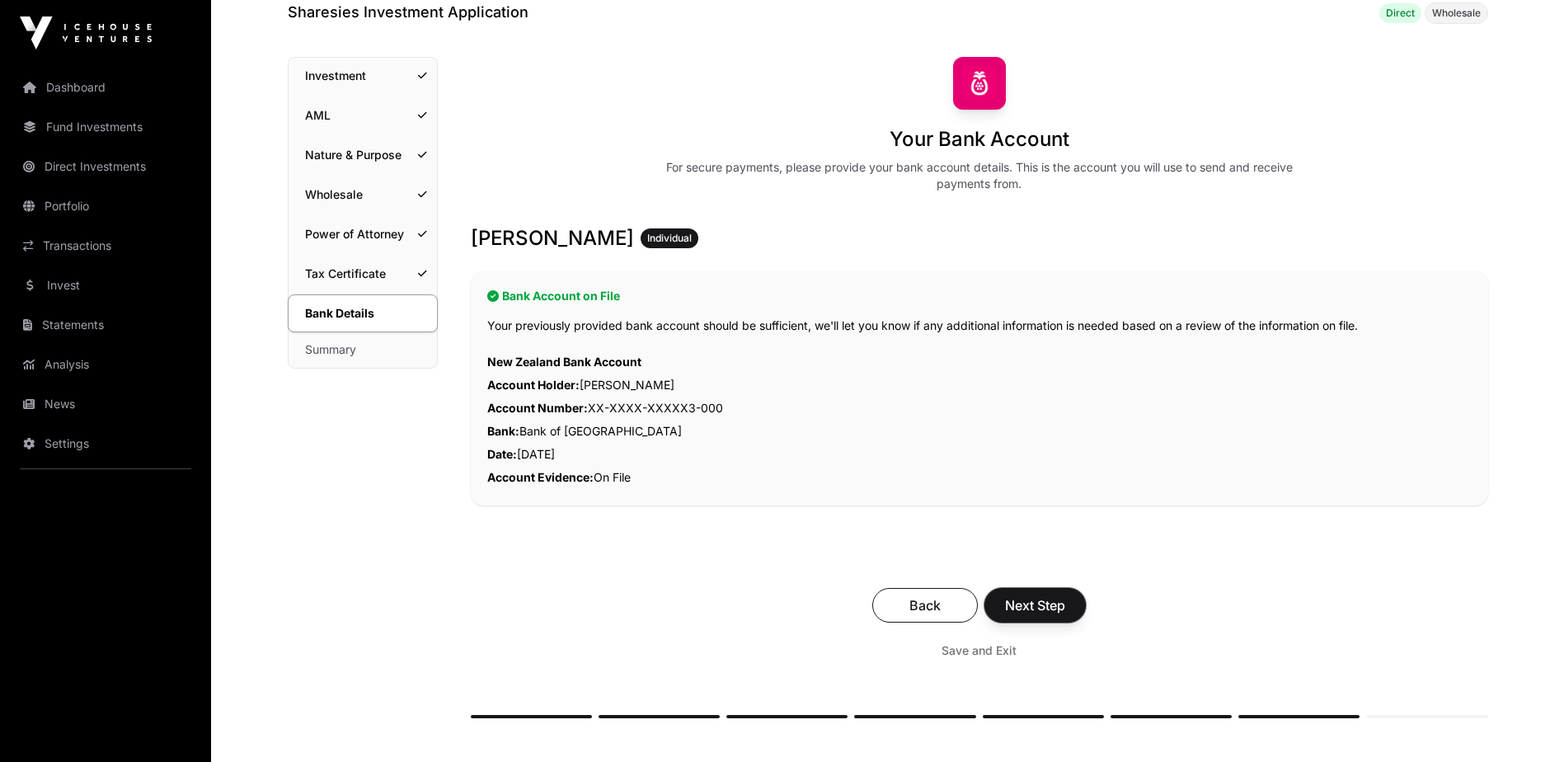
click at [1049, 599] on span "Next Step" at bounding box center [1035, 605] width 60 height 20
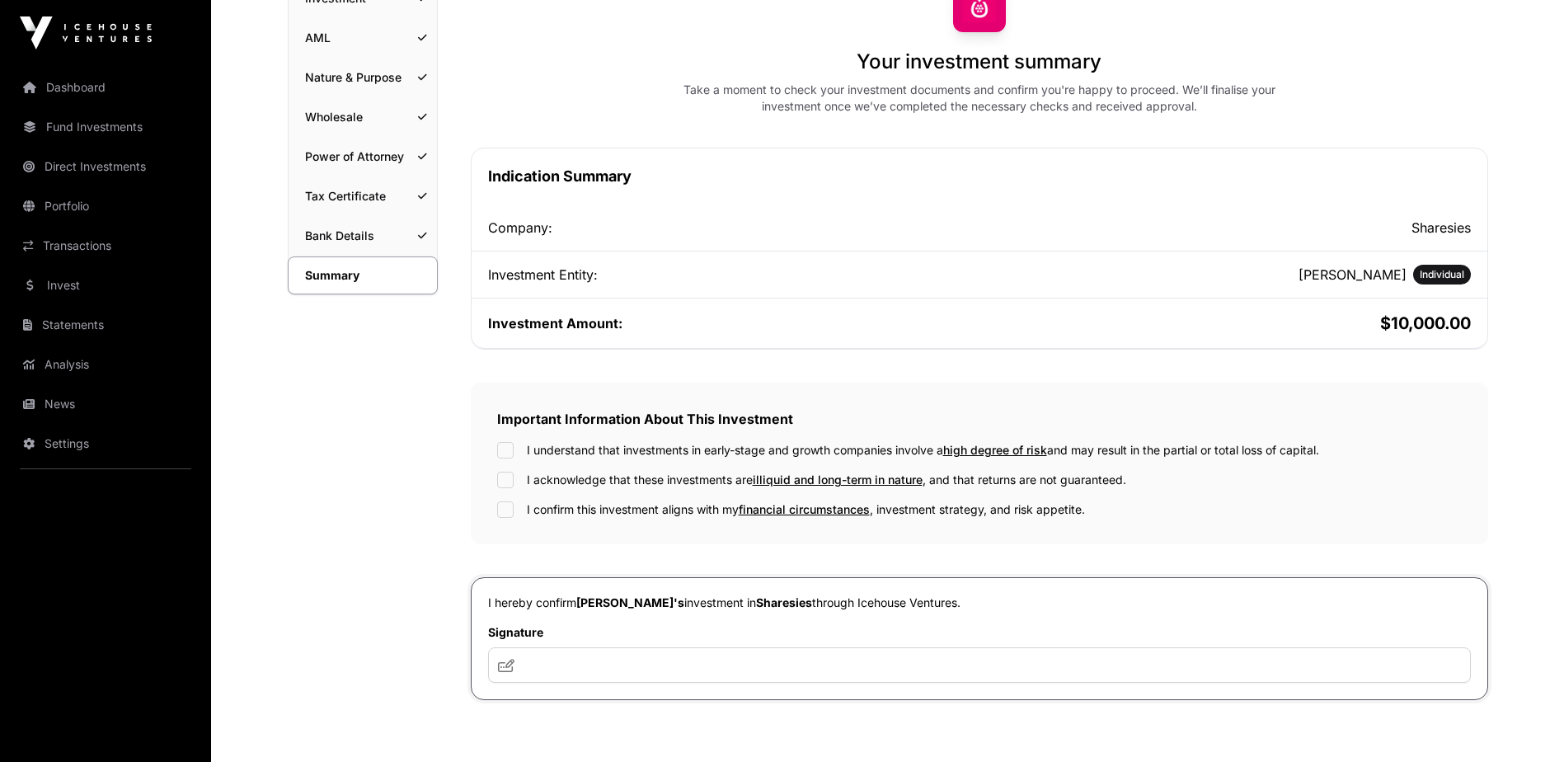
scroll to position [165, 0]
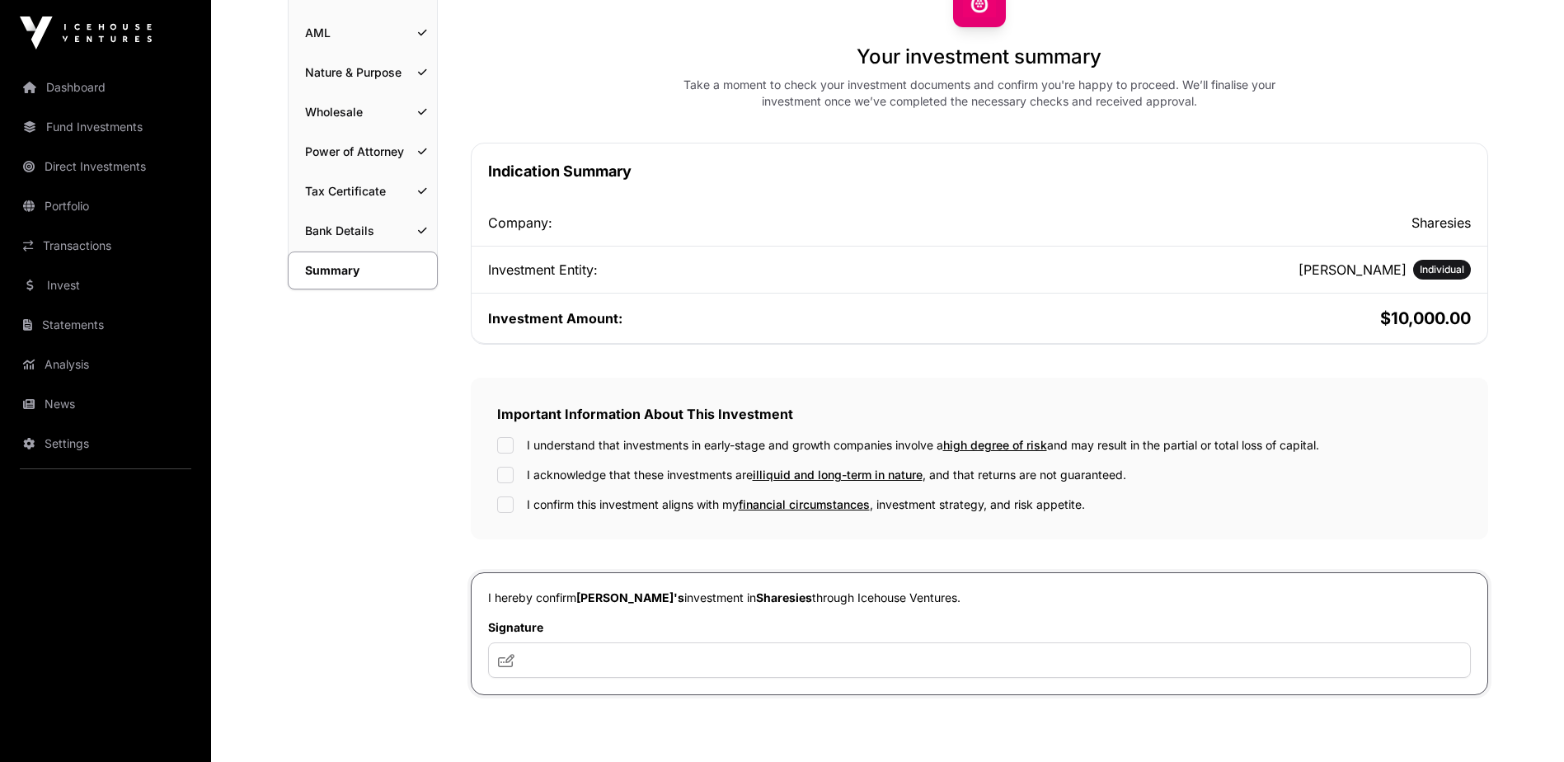
click at [566, 448] on label "I understand that investments in early-stage and growth companies involve a hig…" at bounding box center [923, 445] width 792 height 16
click at [556, 465] on div "I understand that investments in early-stage and growth companies involve a hig…" at bounding box center [979, 475] width 965 height 76
click at [556, 476] on label "I acknowledge that these investments are illiquid and long-term in nature , and…" at bounding box center [826, 475] width 599 height 16
click at [542, 506] on label "I confirm this investment aligns with my financial circumstances , investment s…" at bounding box center [806, 504] width 558 height 16
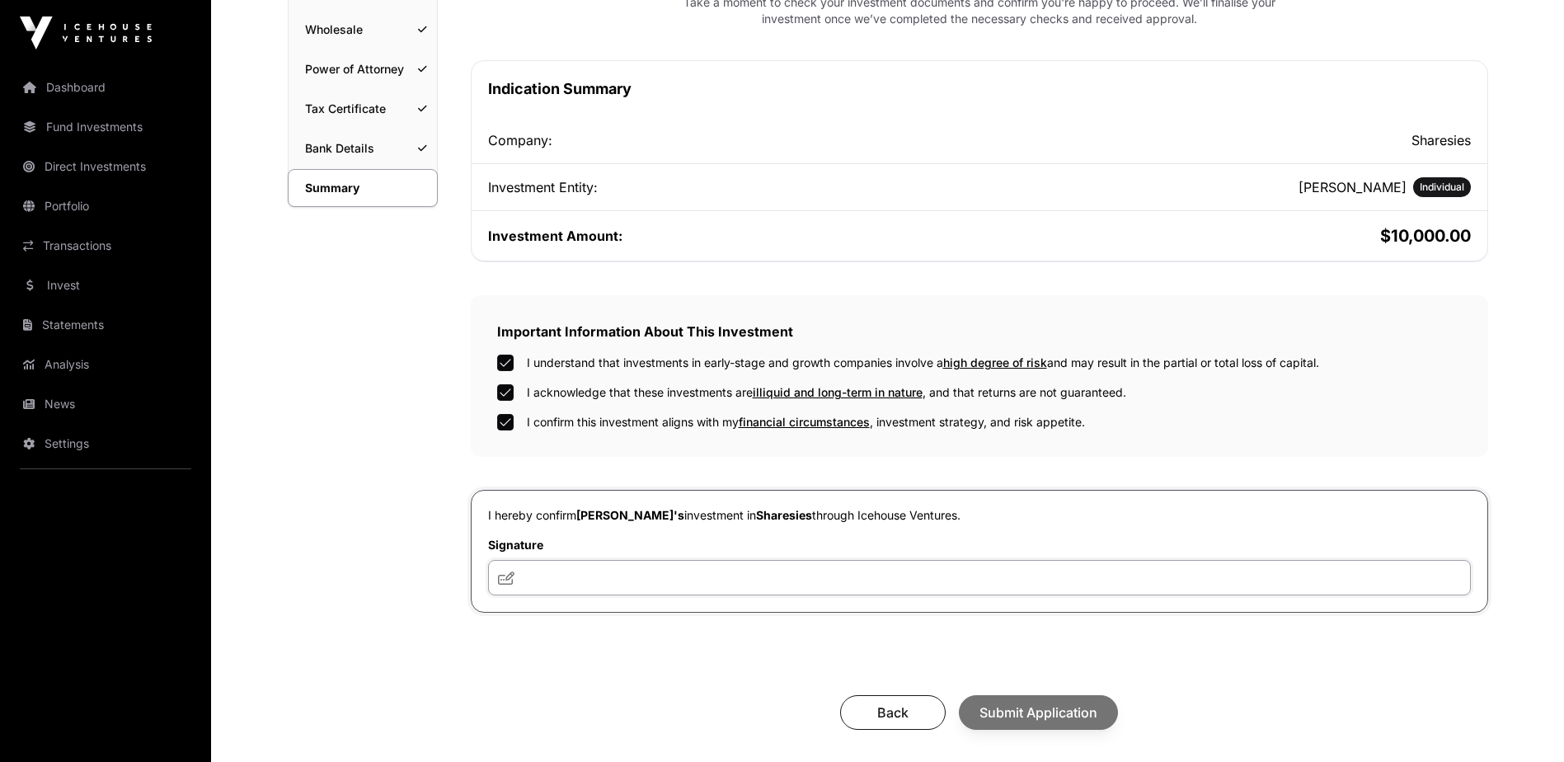
click at [542, 584] on input "text" at bounding box center [979, 577] width 983 height 35
click at [503, 581] on icon at bounding box center [506, 577] width 16 height 13
drag, startPoint x: 525, startPoint y: 587, endPoint x: 552, endPoint y: 574, distance: 29.5
click at [552, 574] on input "text" at bounding box center [979, 577] width 983 height 35
type input "********"
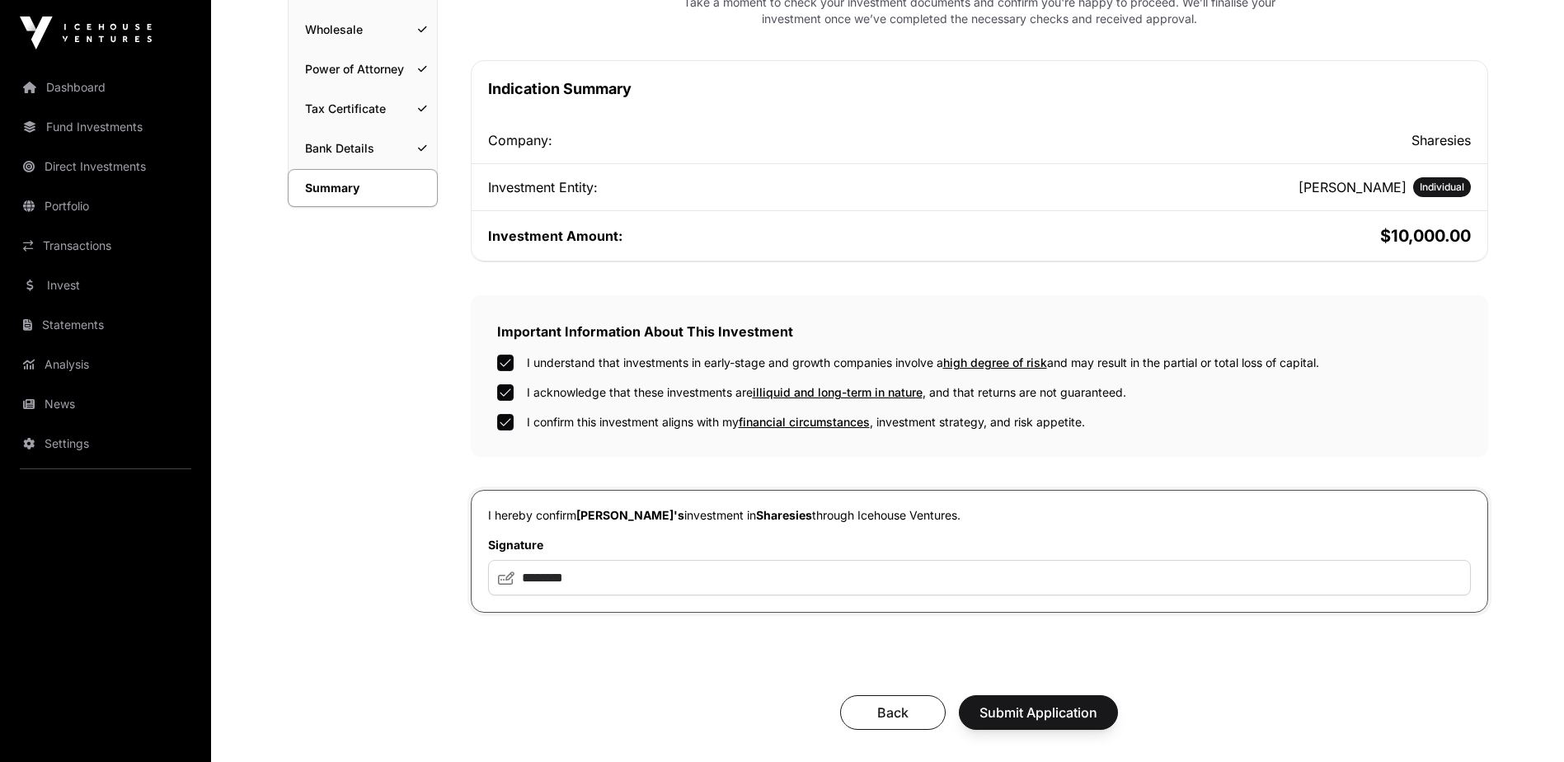
click at [501, 580] on icon at bounding box center [506, 577] width 16 height 13
click at [510, 579] on icon at bounding box center [506, 577] width 16 height 13
click at [1044, 710] on span "Submit Application" at bounding box center [1038, 712] width 118 height 20
